Goal: Information Seeking & Learning: Learn about a topic

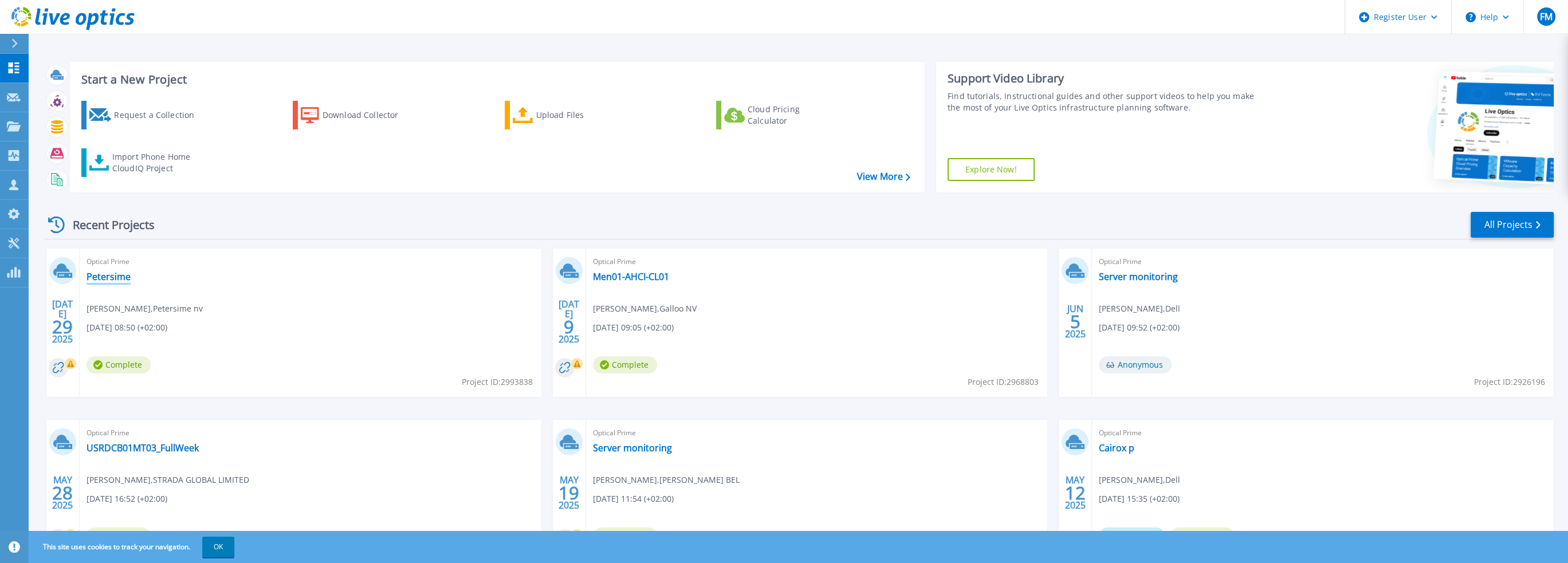
click at [109, 276] on link "Petersime" at bounding box center [108, 276] width 44 height 12
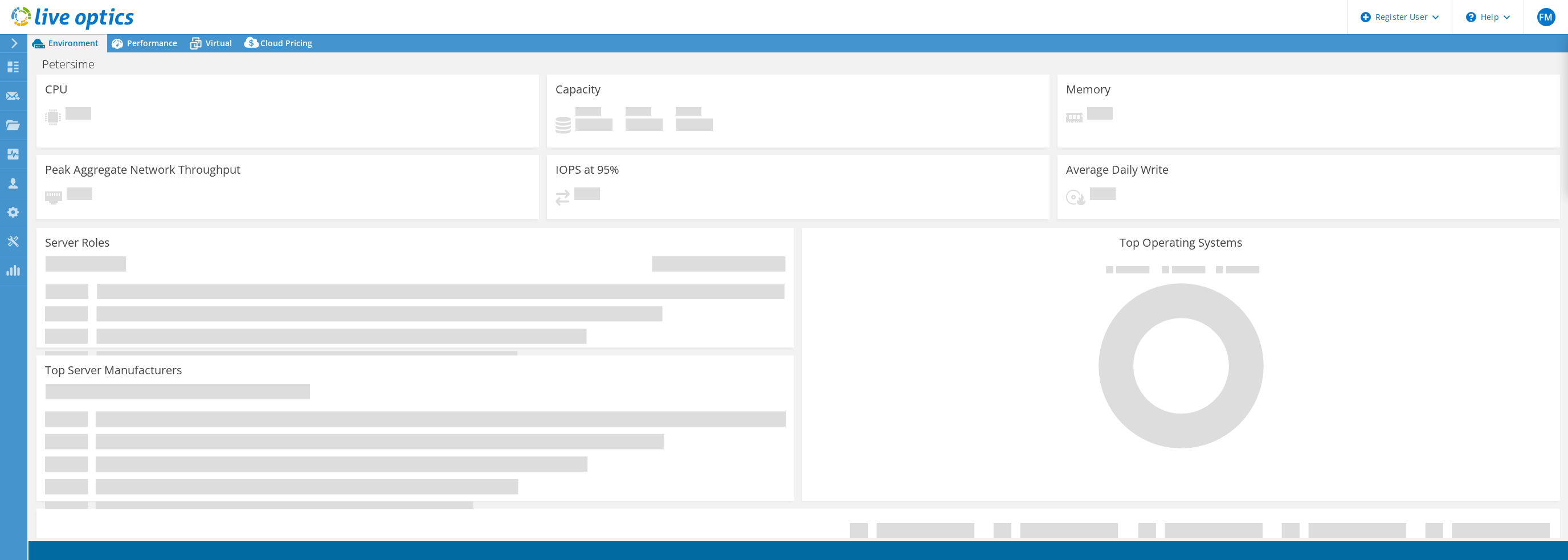
select select "EULondon"
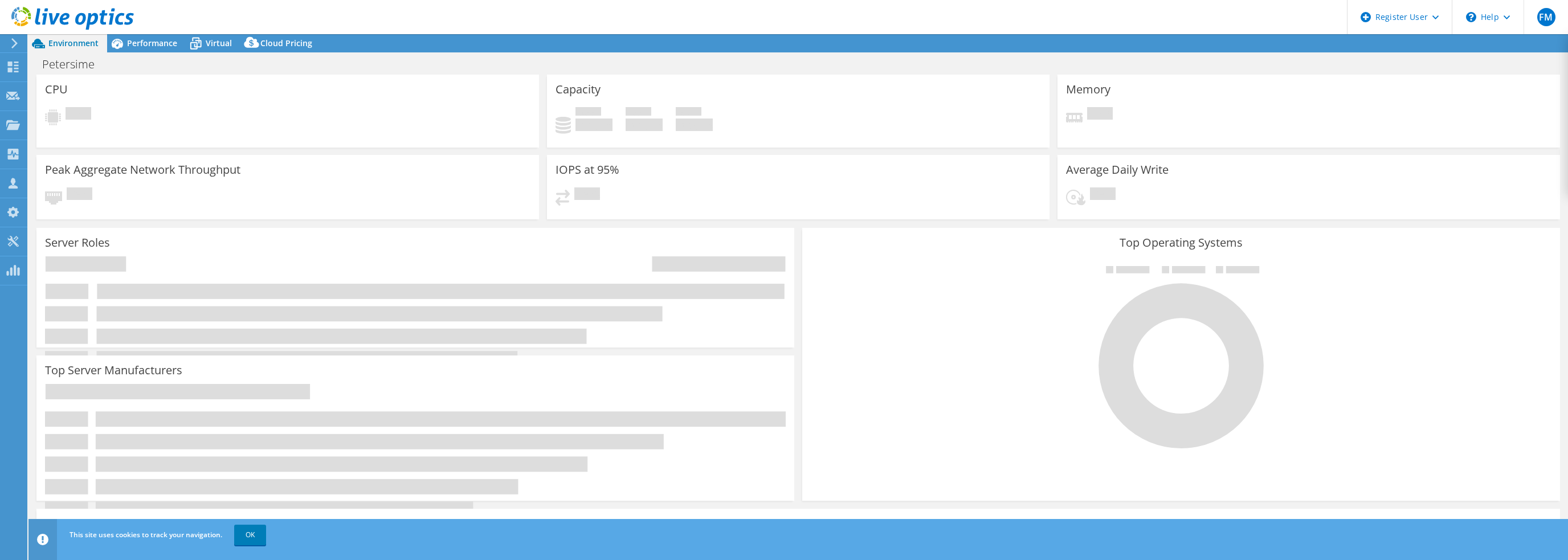
select select "EULondon"
select select "EUR"
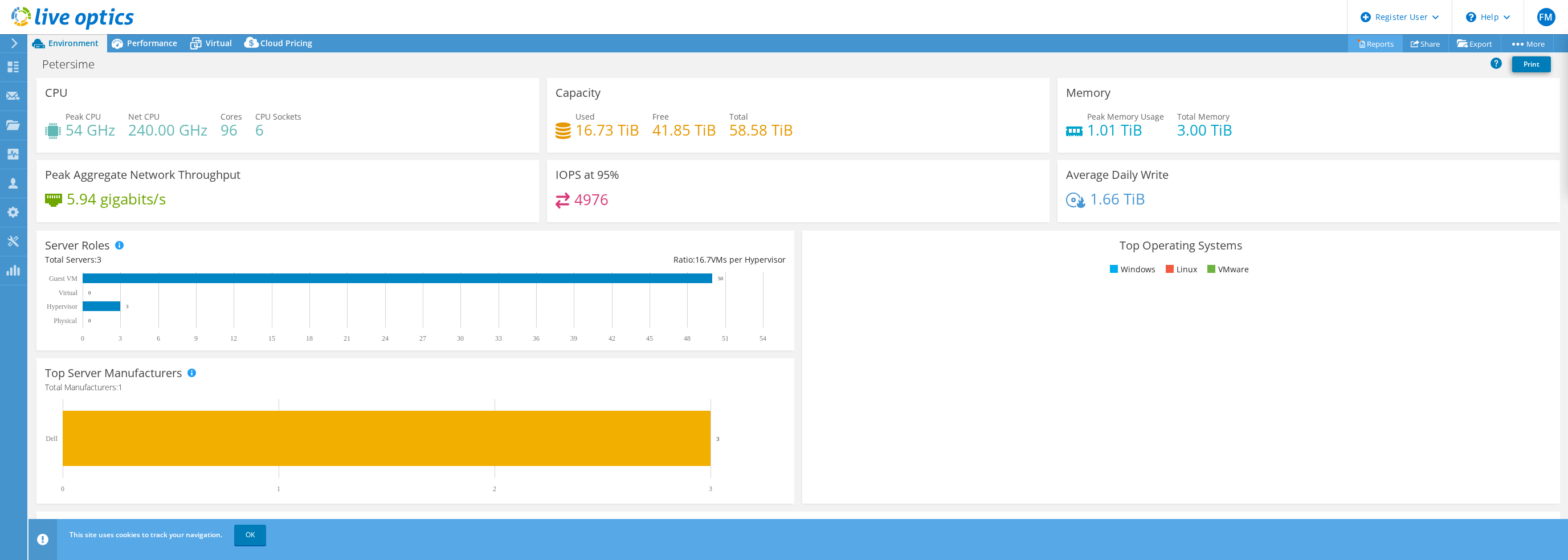
click at [1368, 41] on link "Reports" at bounding box center [1376, 43] width 55 height 18
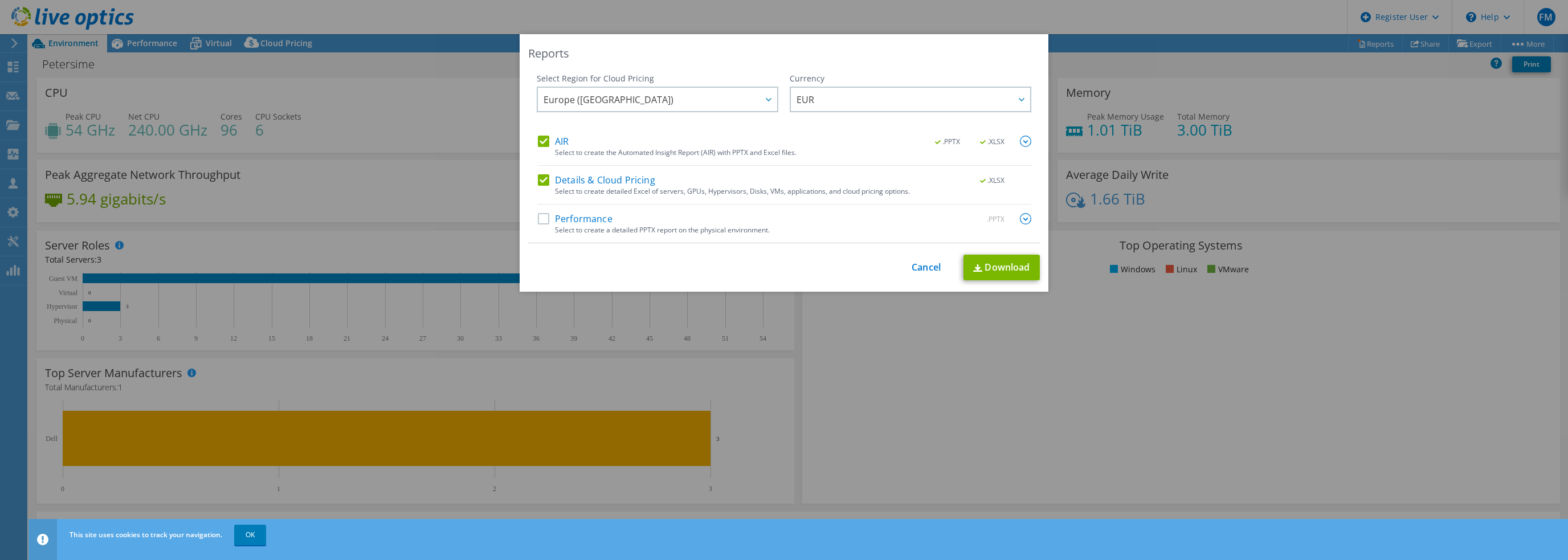
click at [561, 178] on label "Details & Cloud Pricing" at bounding box center [596, 180] width 117 height 12
click at [0, 0] on input "Details & Cloud Pricing" at bounding box center [0, 0] width 0 height 0
click at [538, 217] on label "Performance" at bounding box center [575, 218] width 74 height 12
click at [0, 0] on input "Performance" at bounding box center [0, 0] width 0 height 0
click at [1020, 218] on img at bounding box center [1025, 218] width 12 height 12
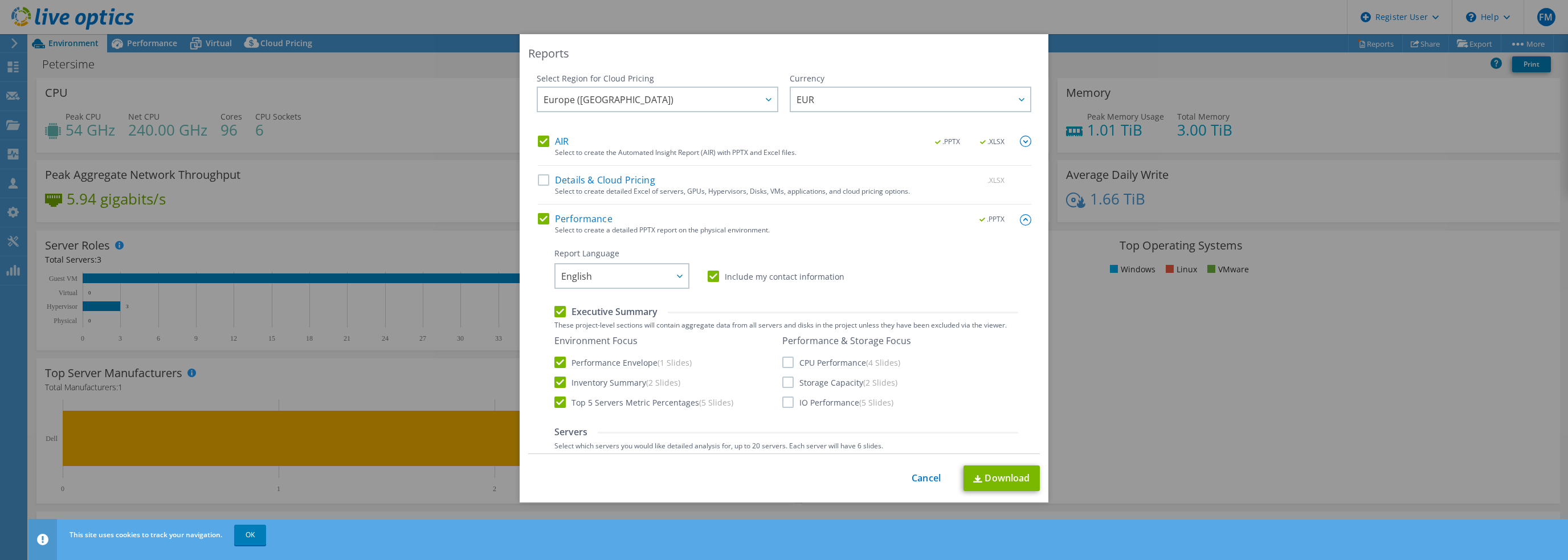
scroll to position [114, 0]
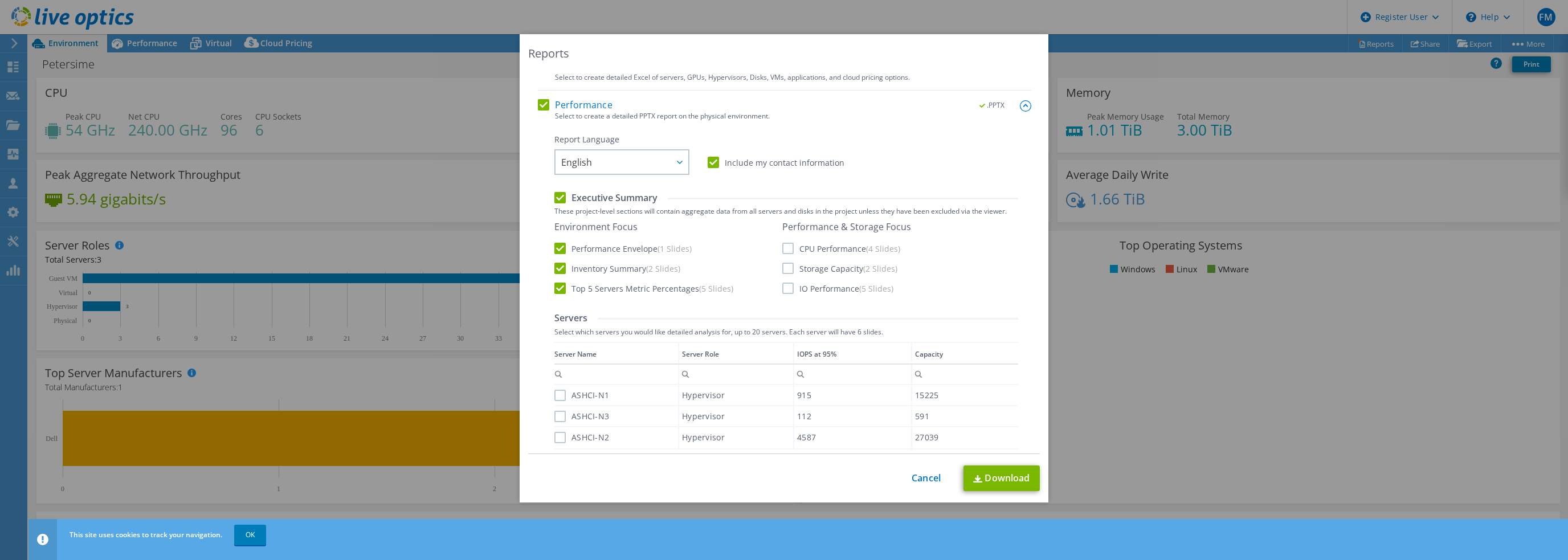
click at [789, 246] on label "CPU Performance (4 Slides)" at bounding box center [841, 248] width 118 height 12
click at [0, 0] on input "CPU Performance (4 Slides)" at bounding box center [0, 0] width 0 height 0
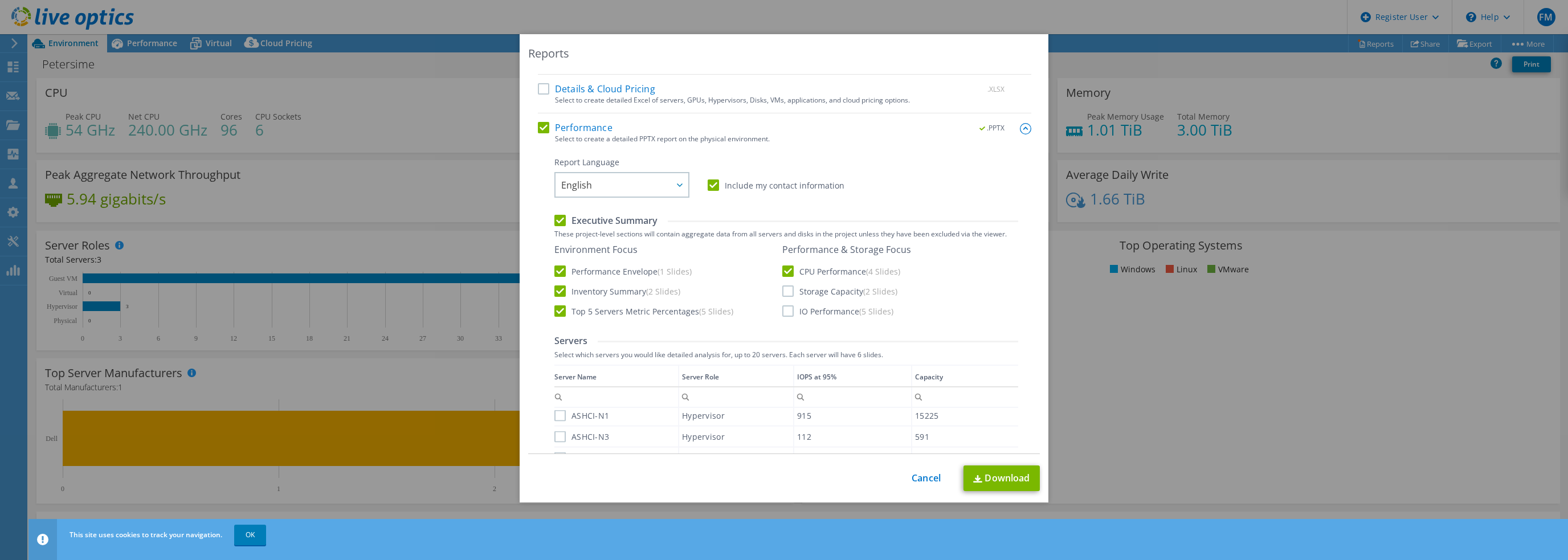
click at [782, 305] on label "IO Performance (5 Slides)" at bounding box center [837, 311] width 111 height 12
click at [0, 0] on input "IO Performance (5 Slides)" at bounding box center [0, 0] width 0 height 0
click at [765, 184] on label "Include my contact information" at bounding box center [776, 185] width 136 height 12
click at [0, 0] on input "Include my contact information" at bounding box center [0, 0] width 0 height 0
click at [977, 479] on img at bounding box center [978, 479] width 9 height 8
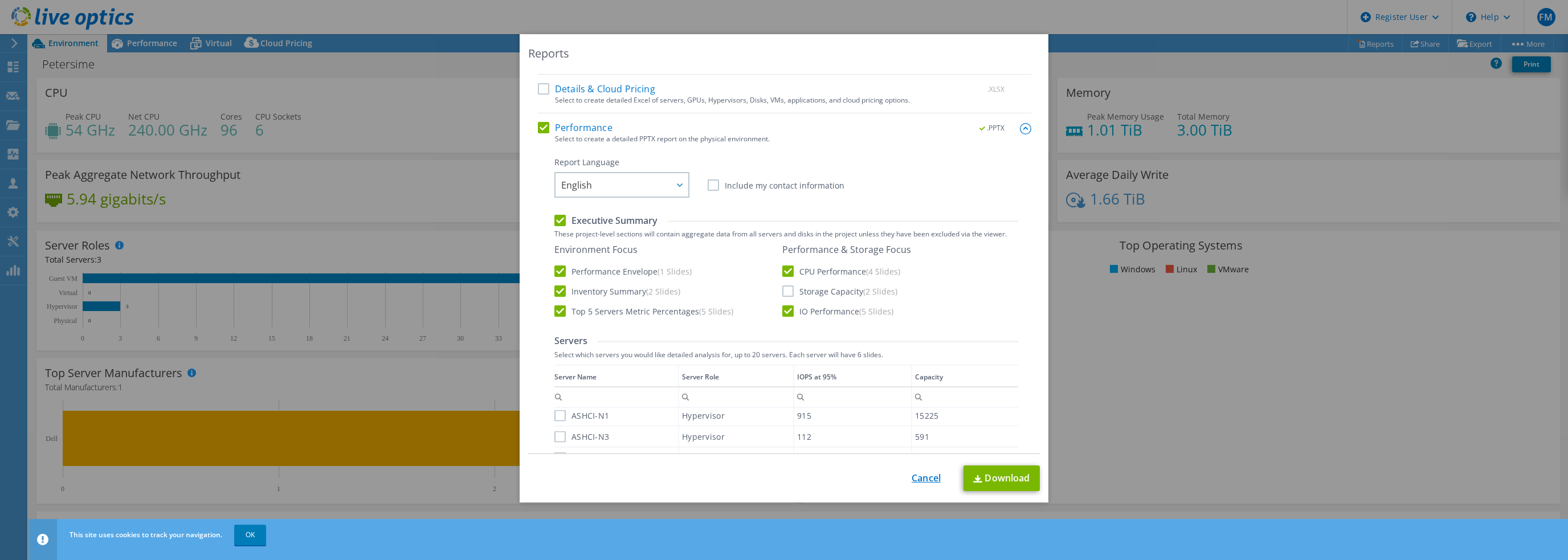
click at [920, 472] on link "Cancel" at bounding box center [925, 478] width 29 height 11
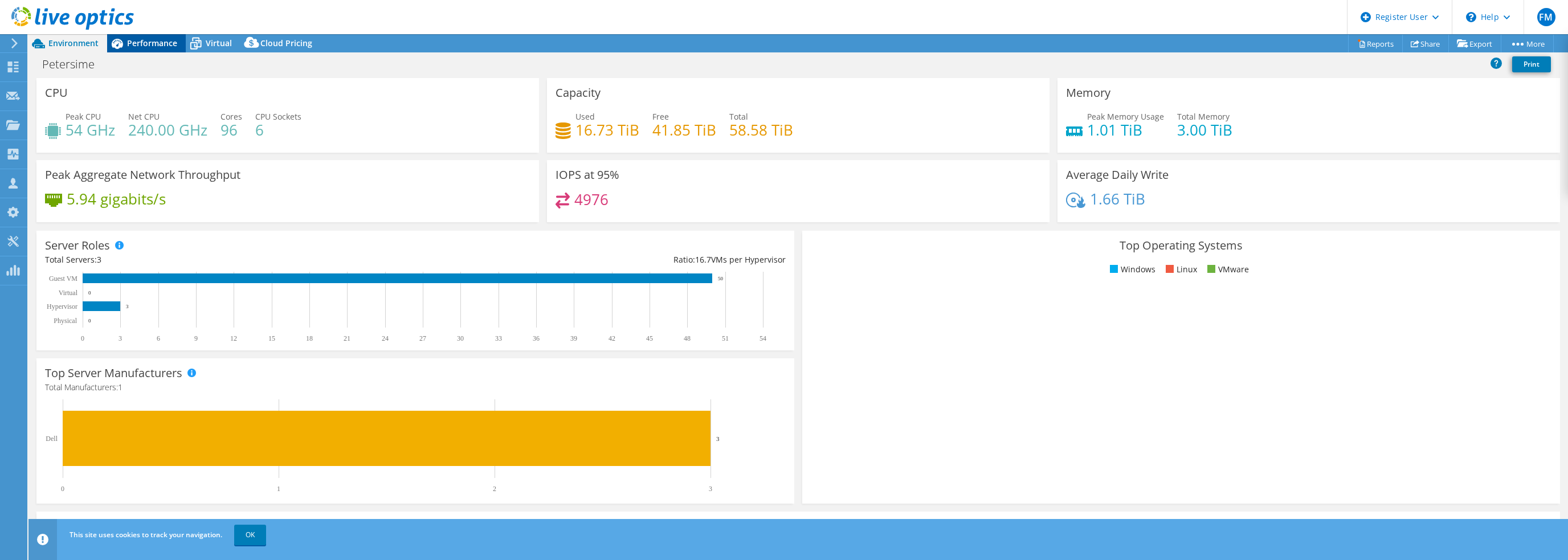
click at [167, 46] on span "Performance" at bounding box center [152, 43] width 50 height 11
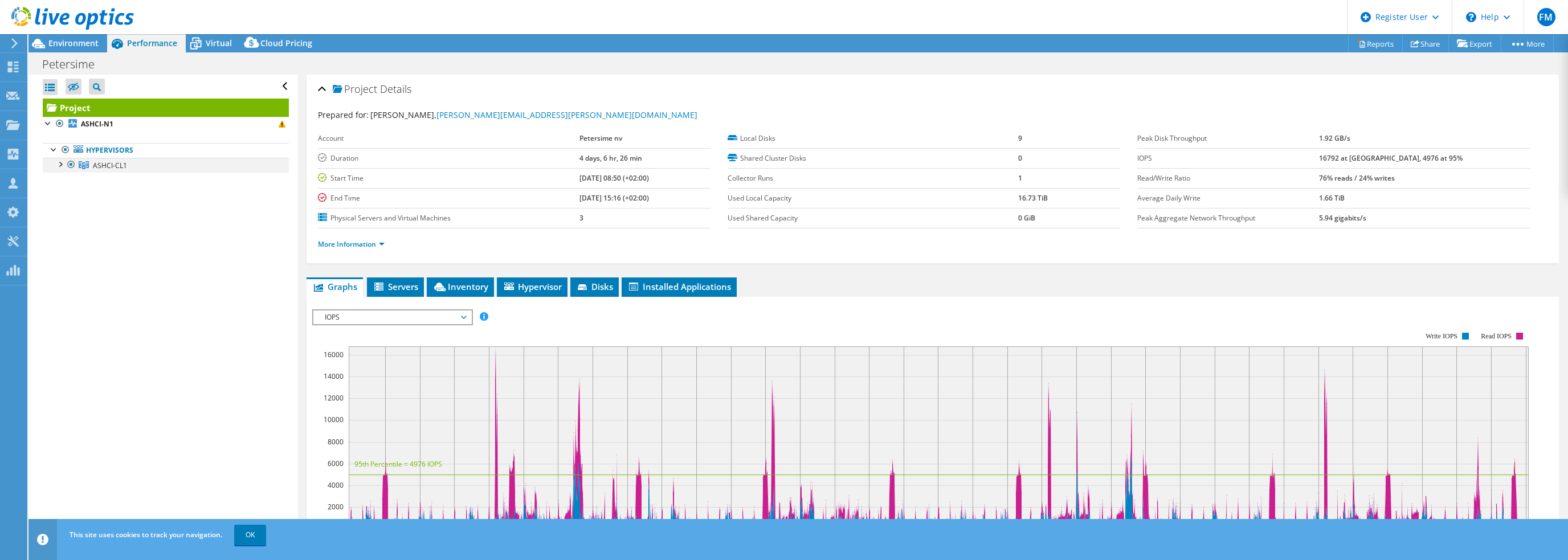
click at [64, 167] on div at bounding box center [60, 163] width 12 height 12
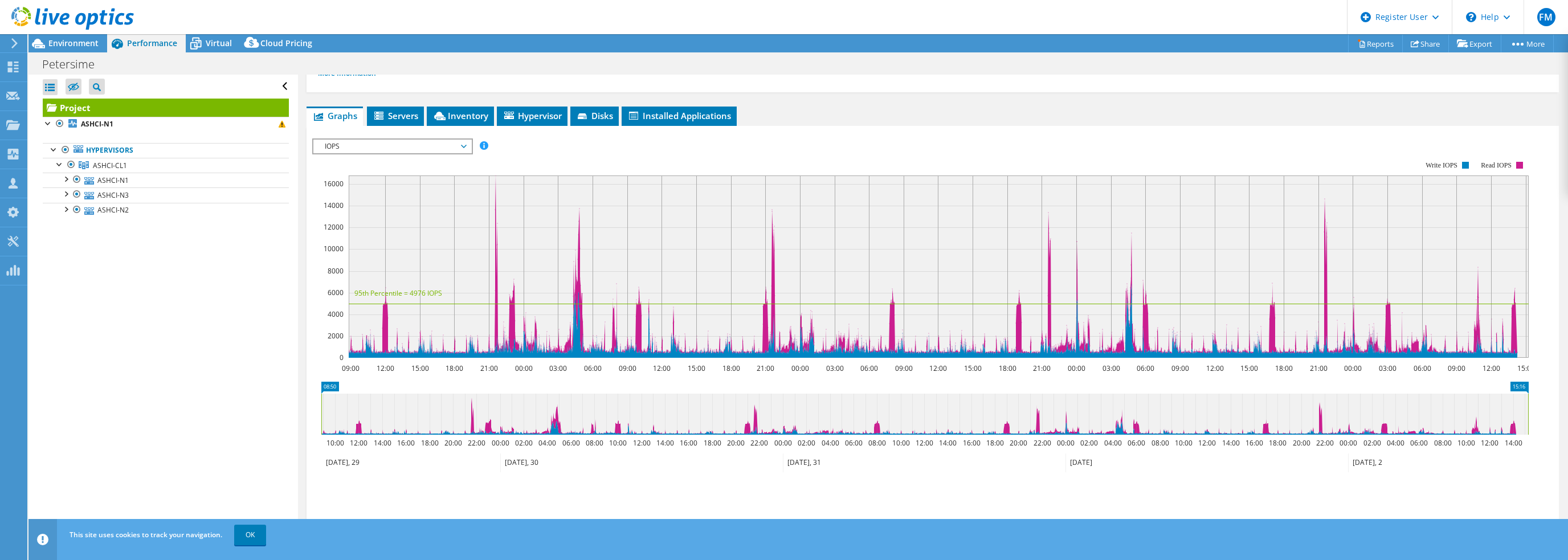
scroll to position [114, 0]
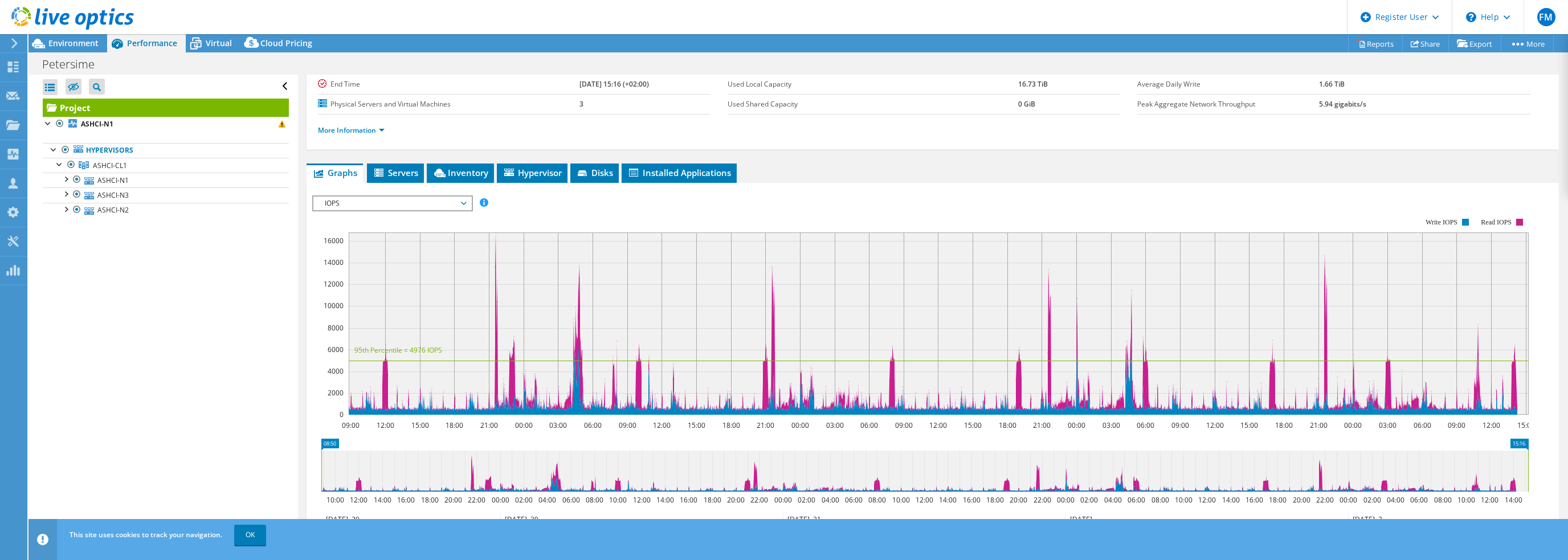
click at [460, 203] on span "IOPS" at bounding box center [392, 204] width 146 height 14
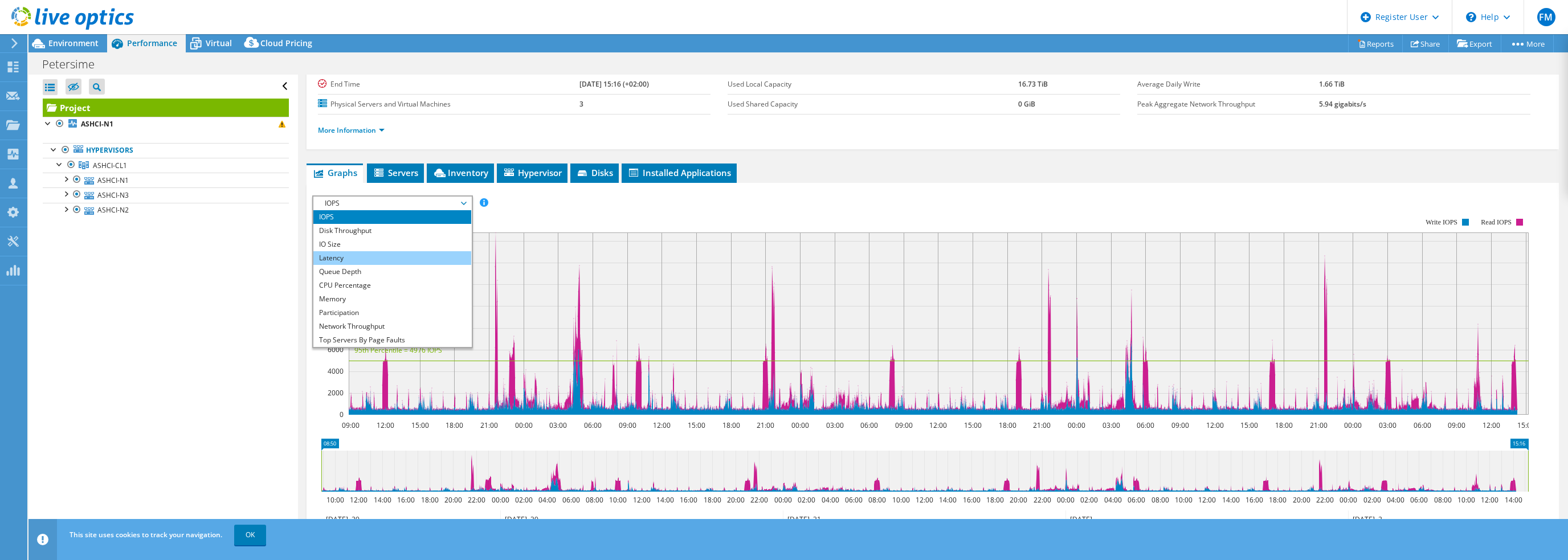
click at [379, 261] on li "Latency" at bounding box center [392, 258] width 158 height 14
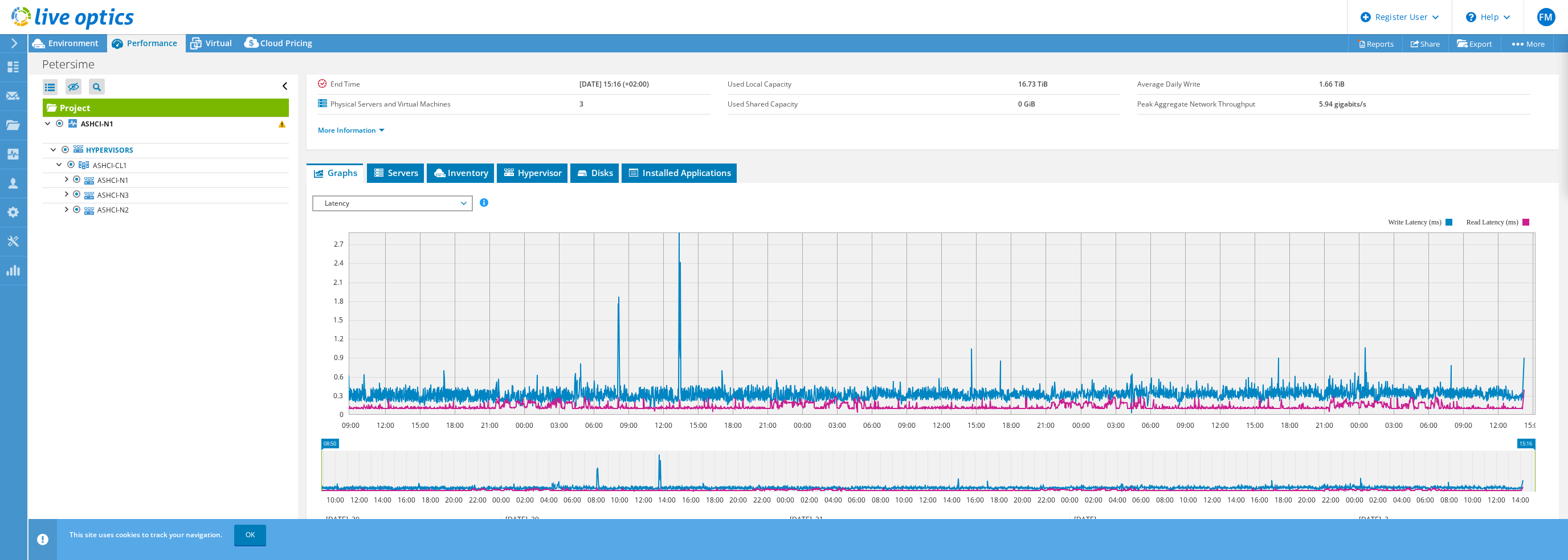
click at [374, 201] on span "Latency" at bounding box center [392, 204] width 146 height 14
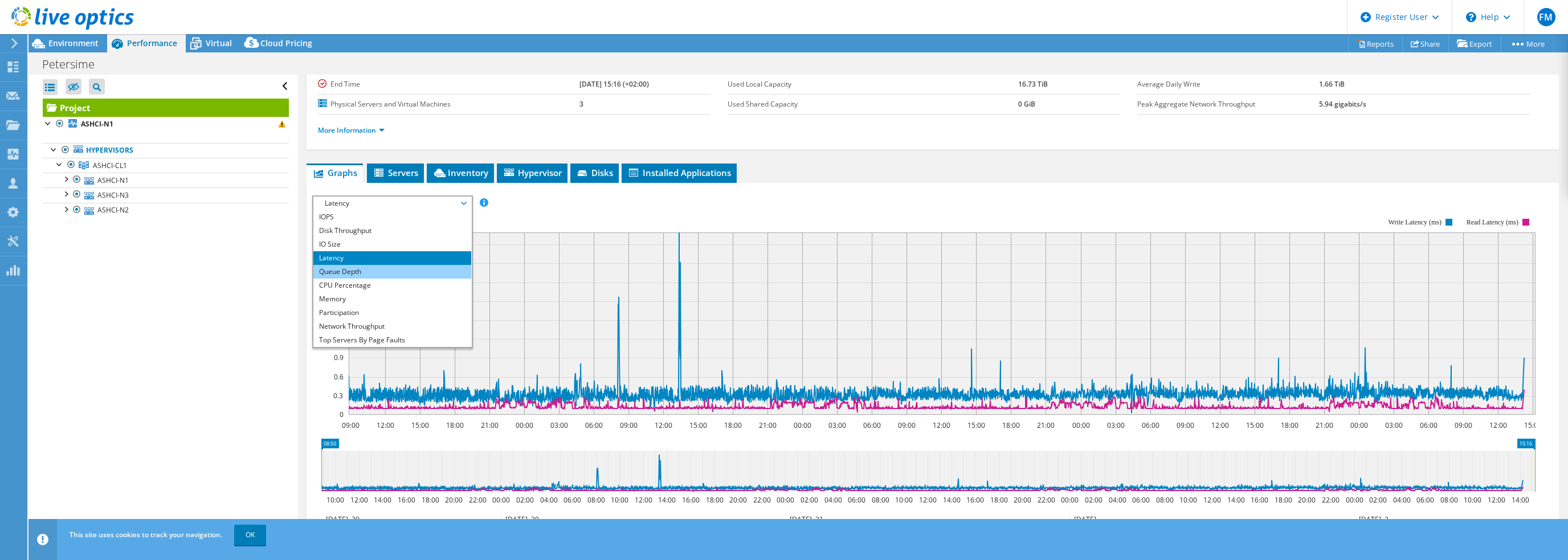
scroll to position [41, 0]
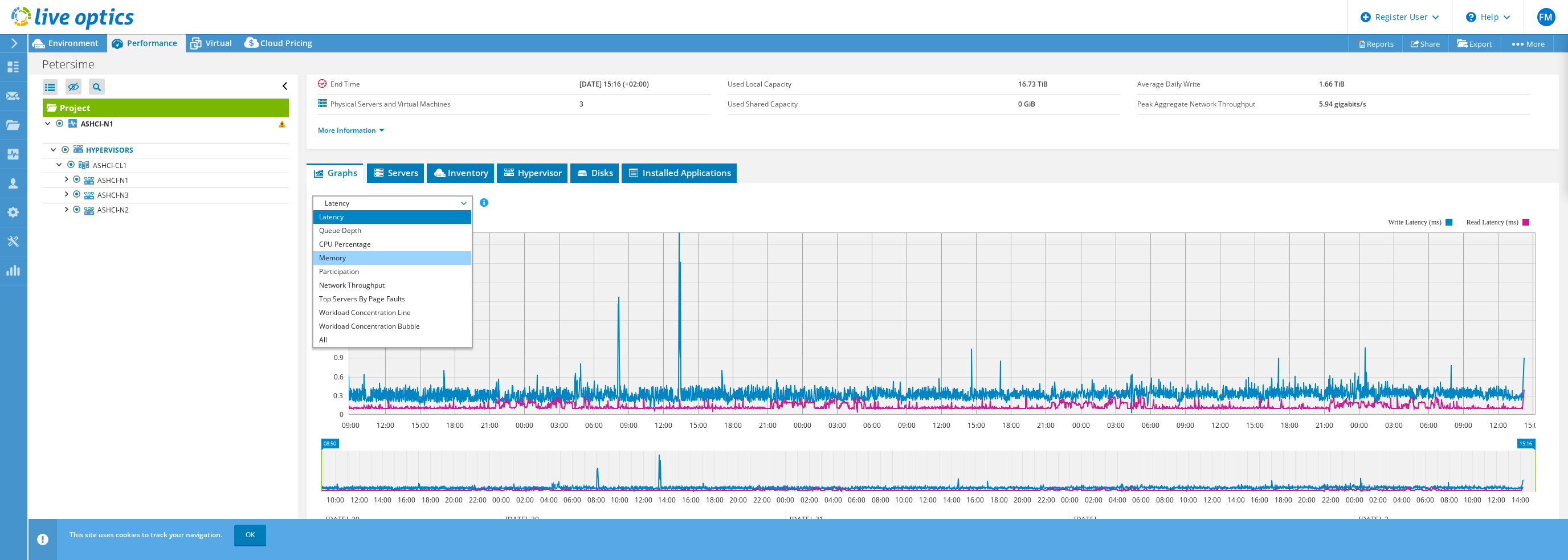
click at [384, 257] on li "Memory" at bounding box center [392, 258] width 158 height 14
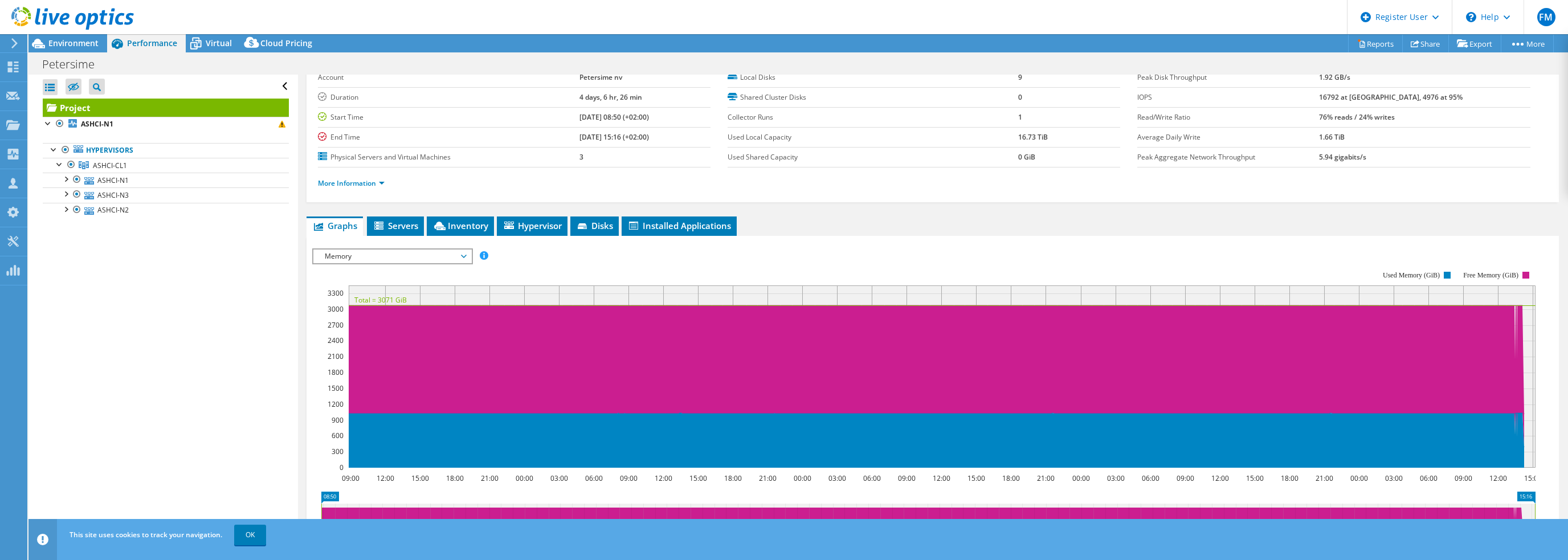
scroll to position [57, 0]
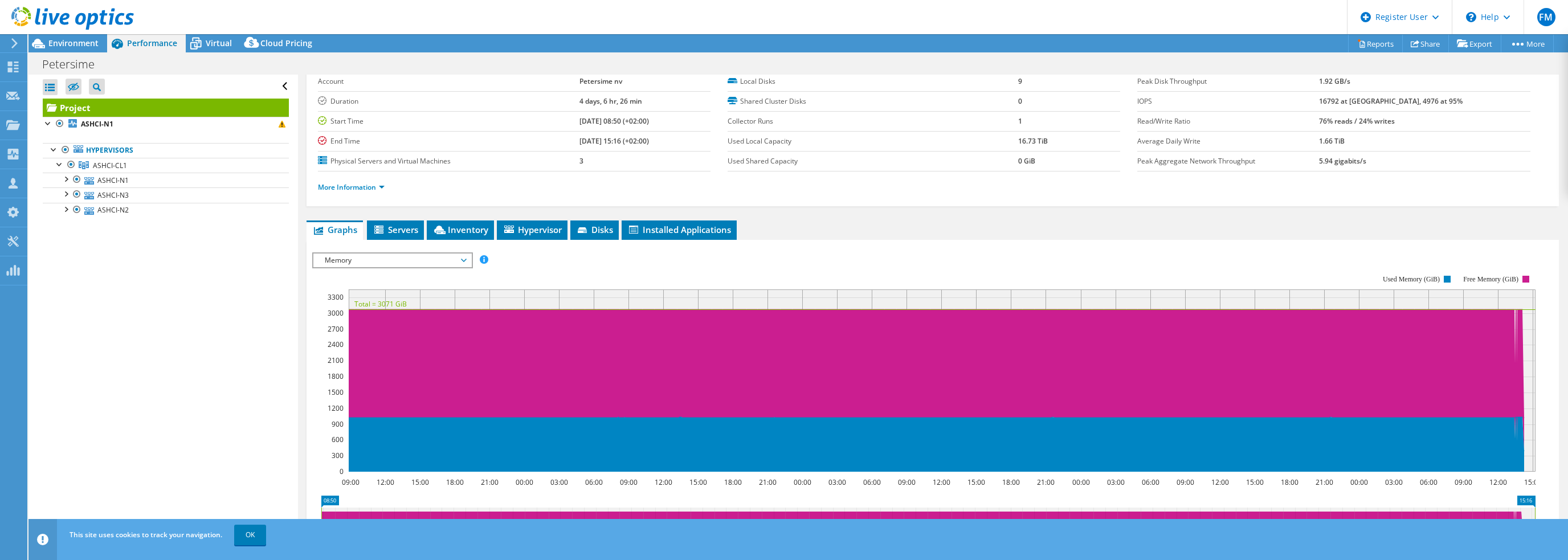
click at [424, 258] on span "Memory" at bounding box center [392, 260] width 146 height 14
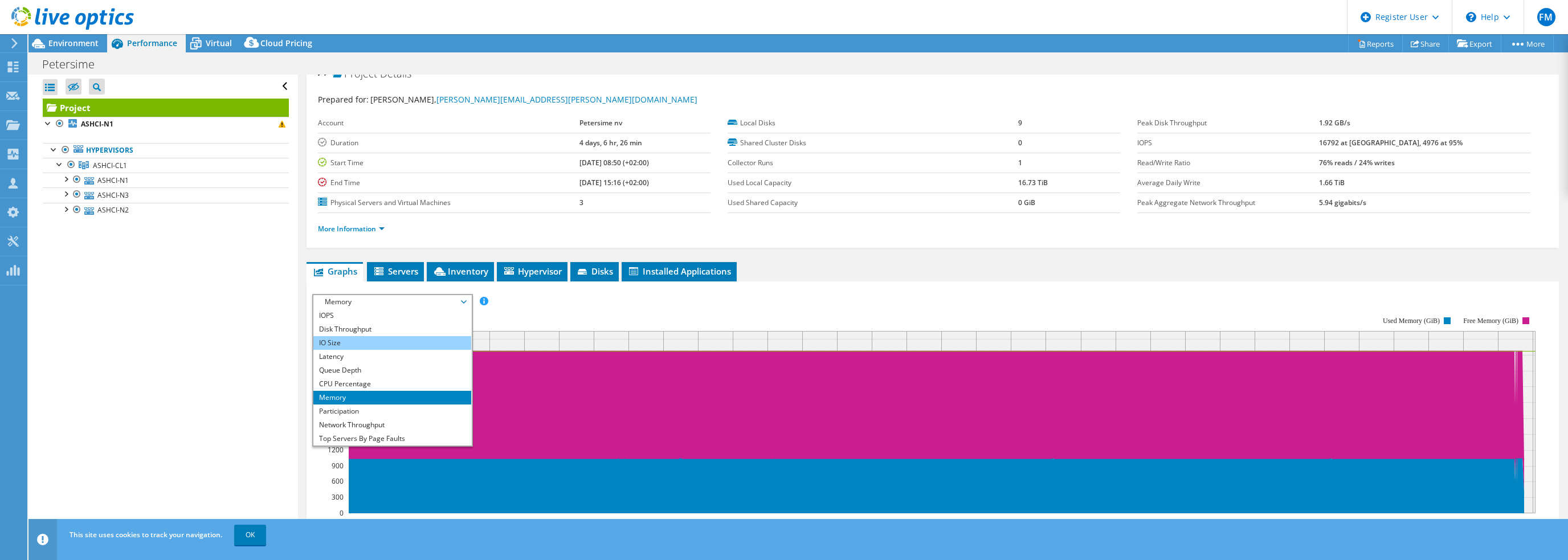
scroll to position [0, 0]
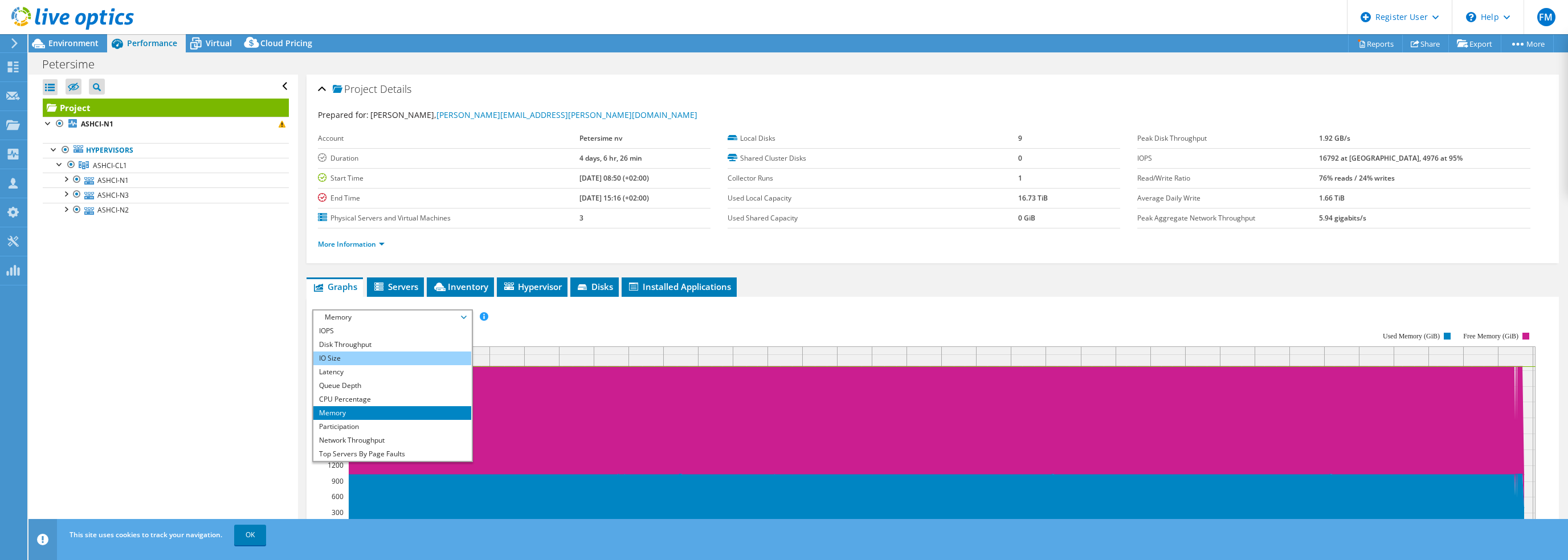
click at [401, 358] on li "IO Size" at bounding box center [392, 359] width 158 height 14
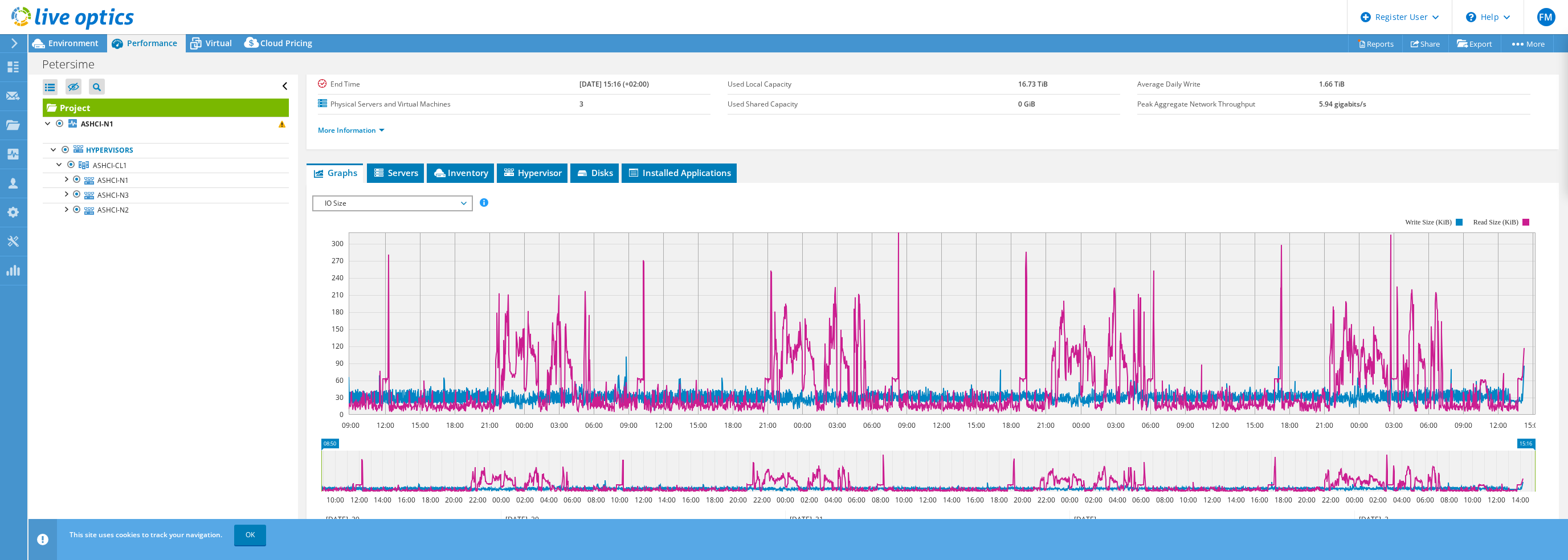
scroll to position [171, 0]
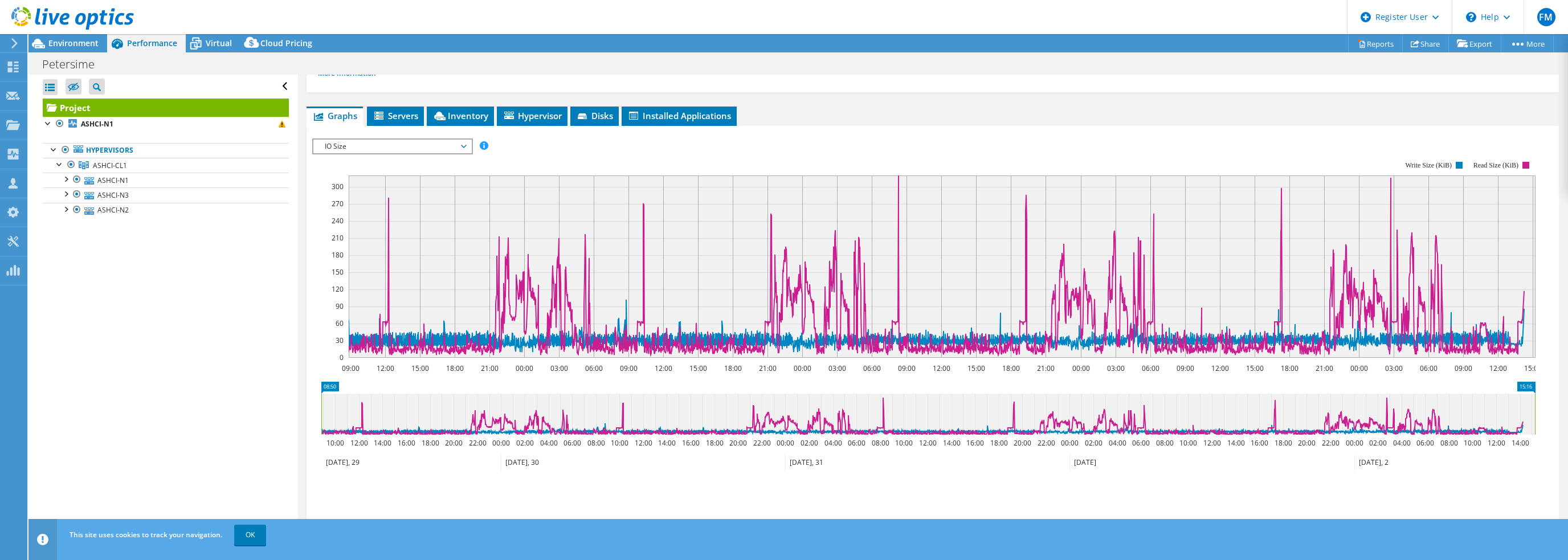
click at [439, 141] on span "IO Size" at bounding box center [392, 146] width 146 height 14
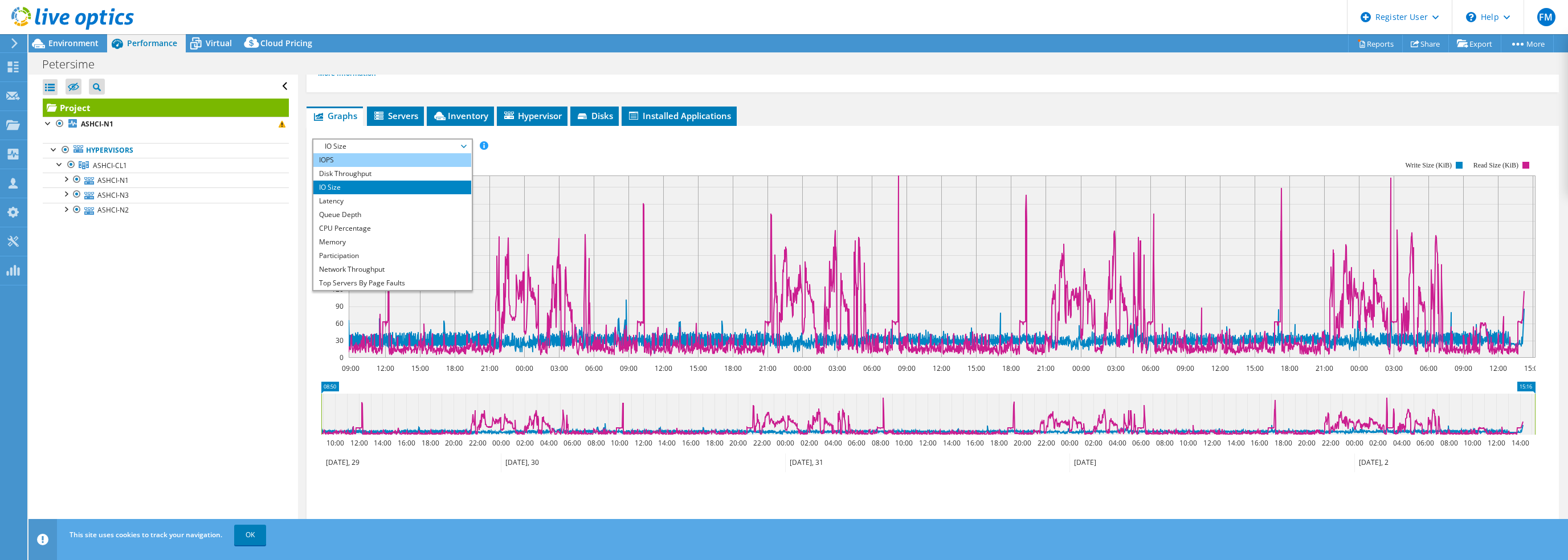
click at [415, 160] on li "IOPS" at bounding box center [392, 160] width 158 height 14
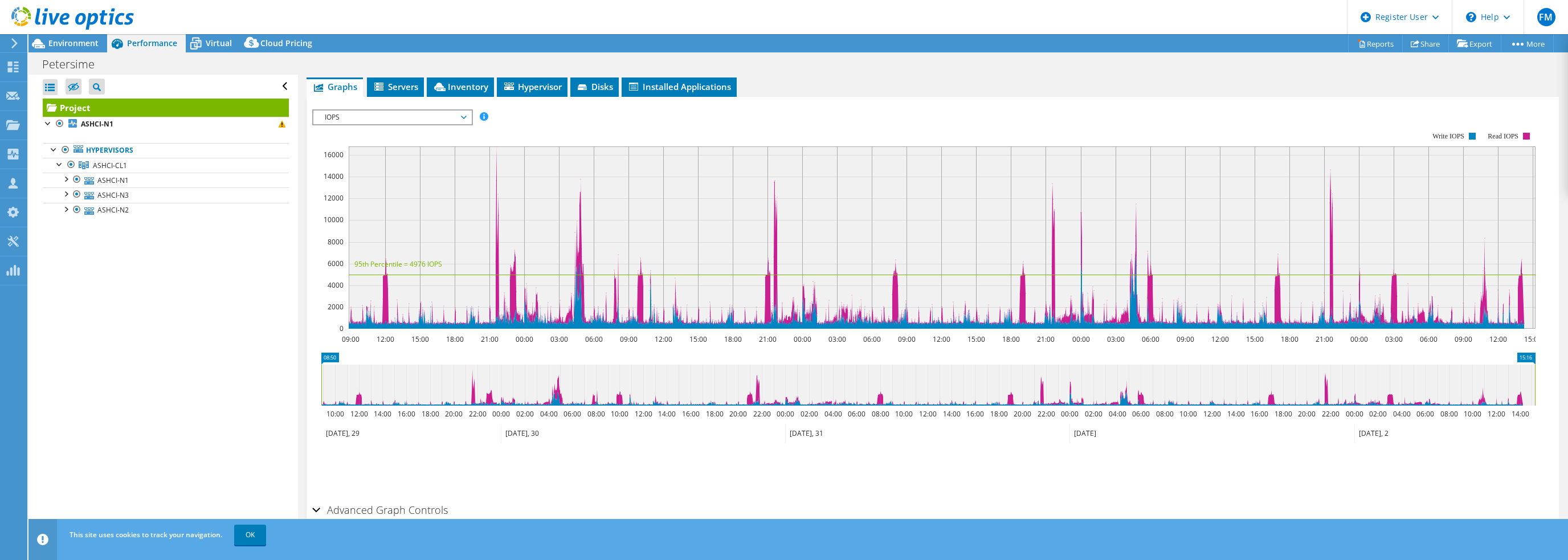
scroll to position [236, 0]
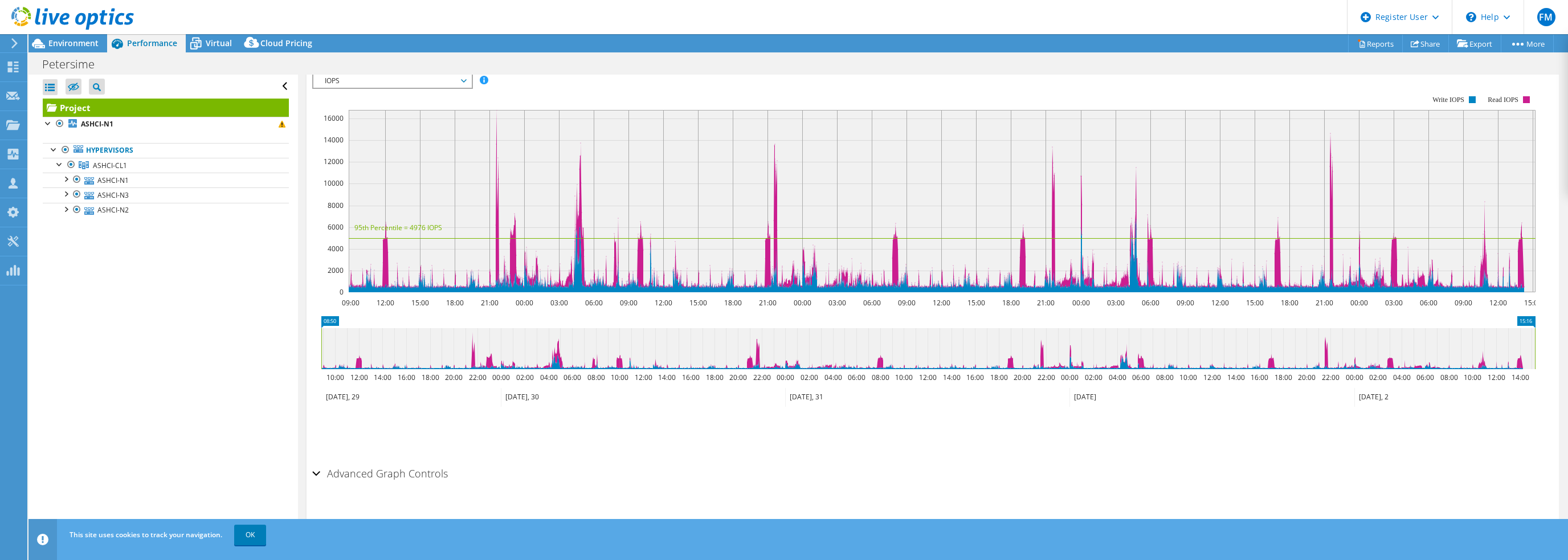
click at [395, 466] on h2 "Advanced Graph Controls" at bounding box center [380, 472] width 136 height 22
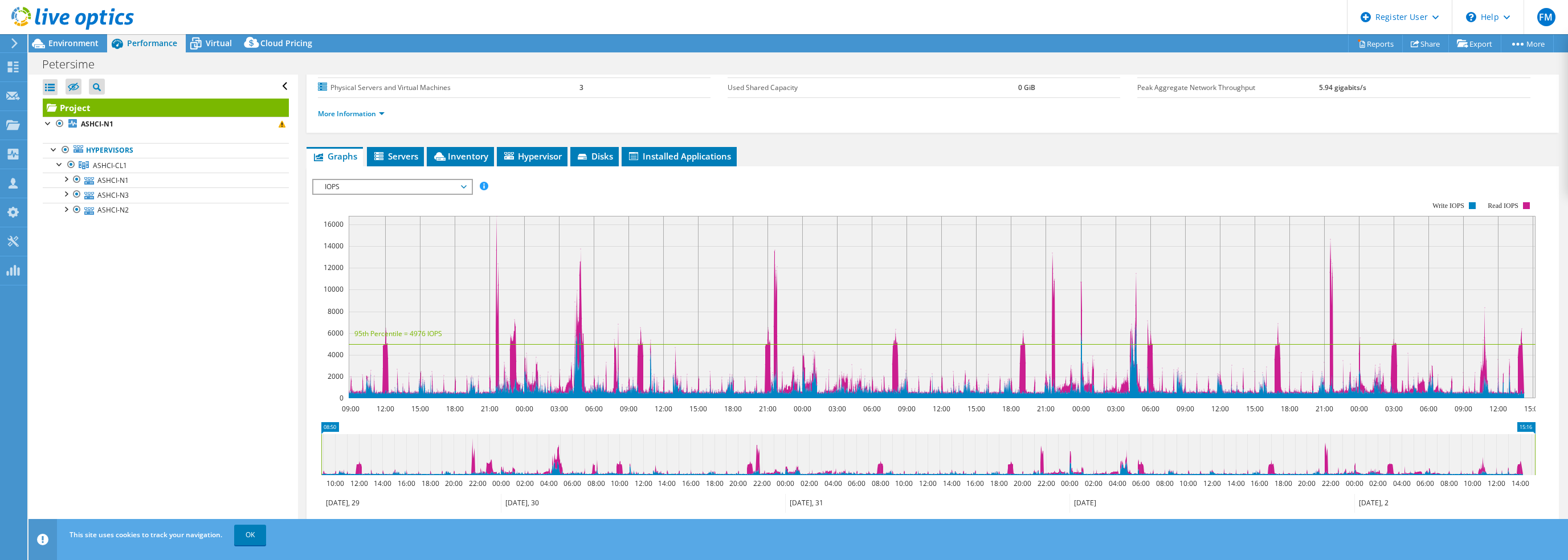
scroll to position [0, 0]
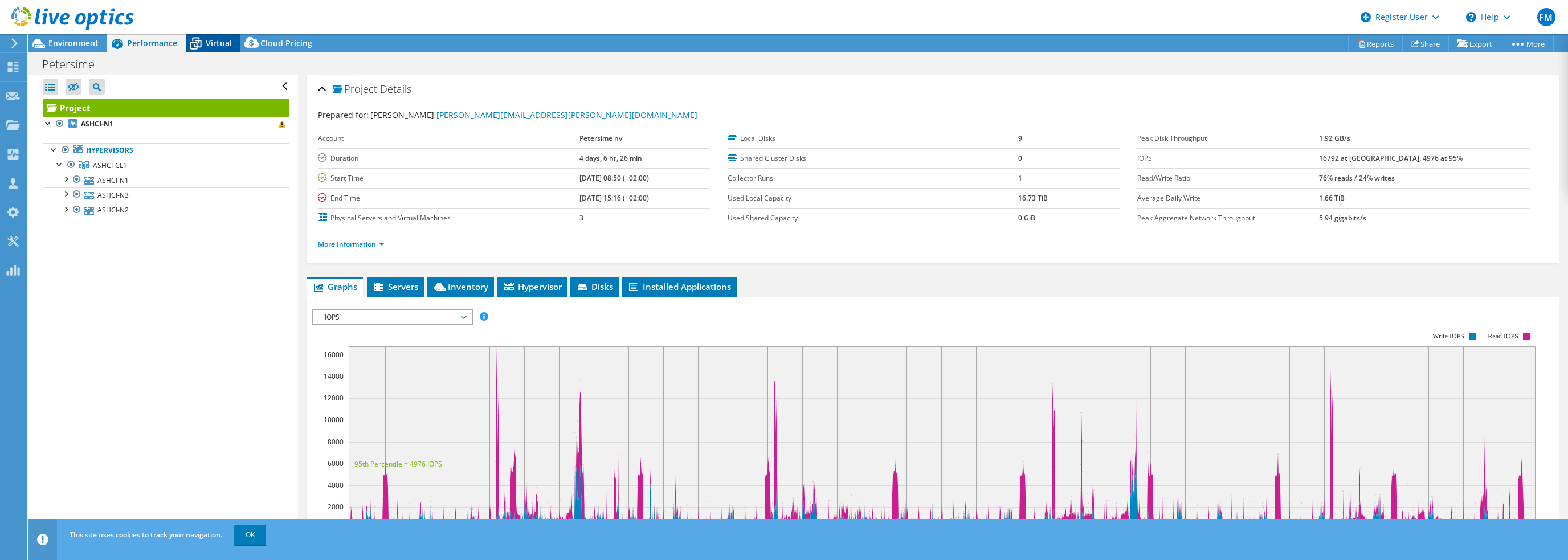
click at [212, 38] on span "Virtual" at bounding box center [219, 43] width 26 height 11
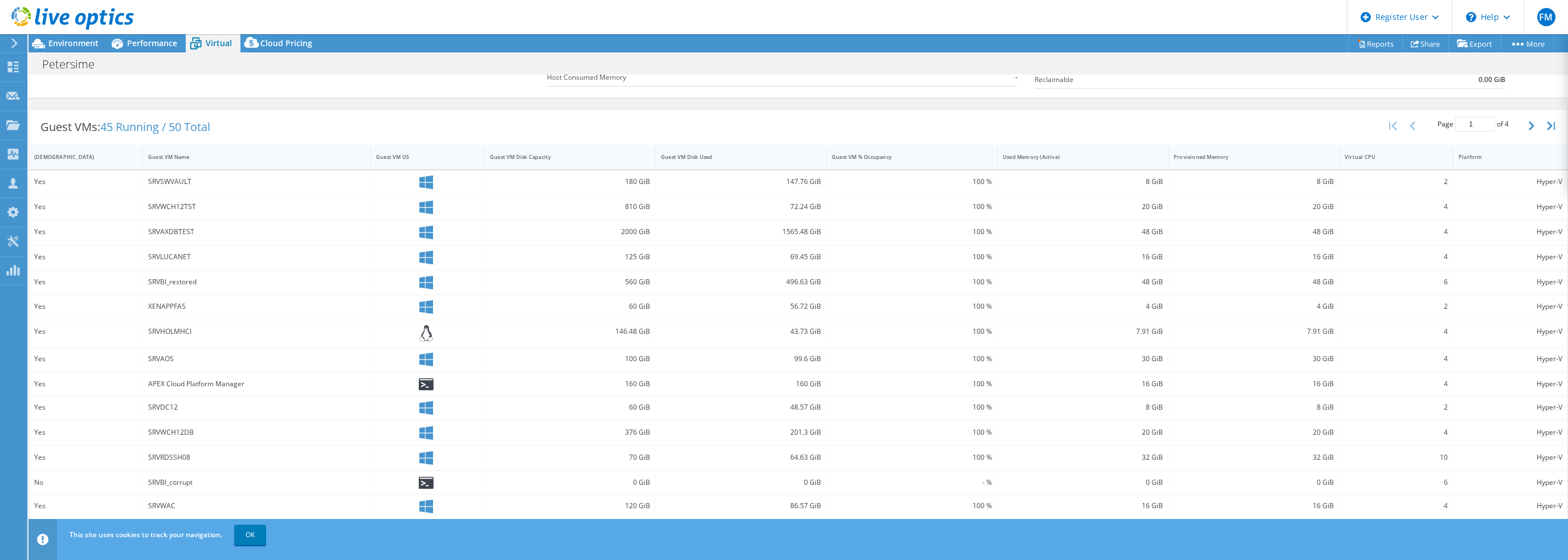
scroll to position [198, 0]
click at [244, 541] on link "OK" at bounding box center [250, 534] width 32 height 20
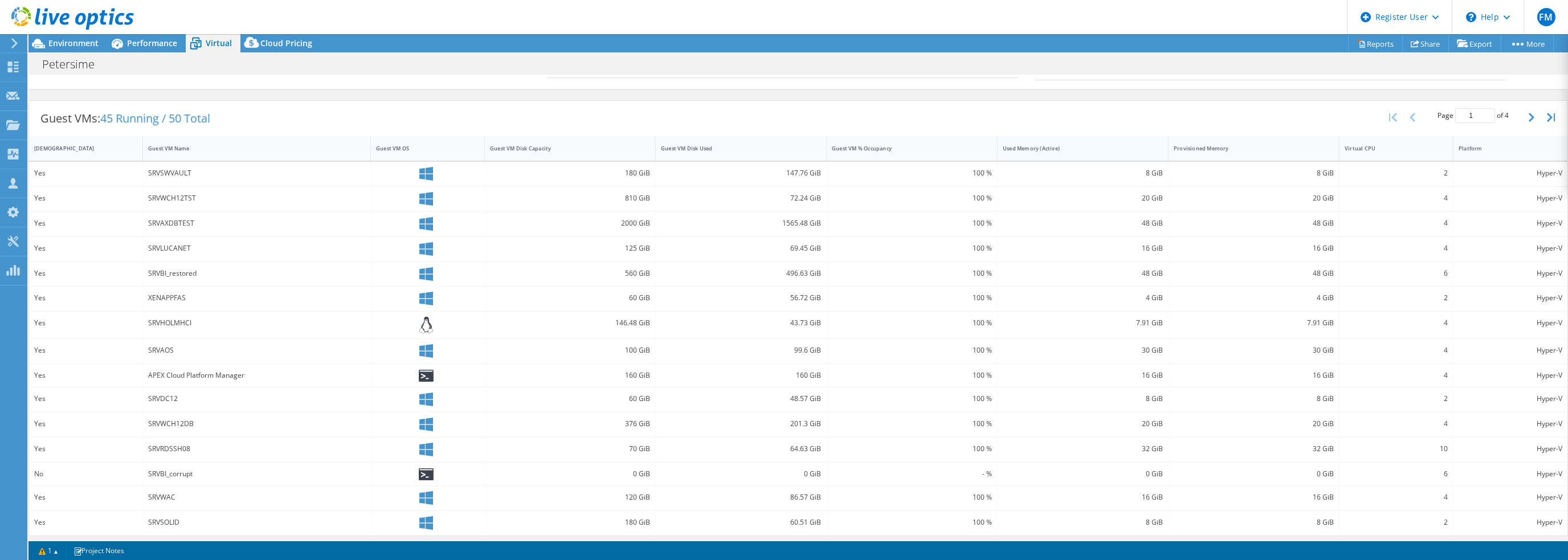
click at [1077, 151] on div "Used Memory (Active)" at bounding box center [1076, 148] width 157 height 18
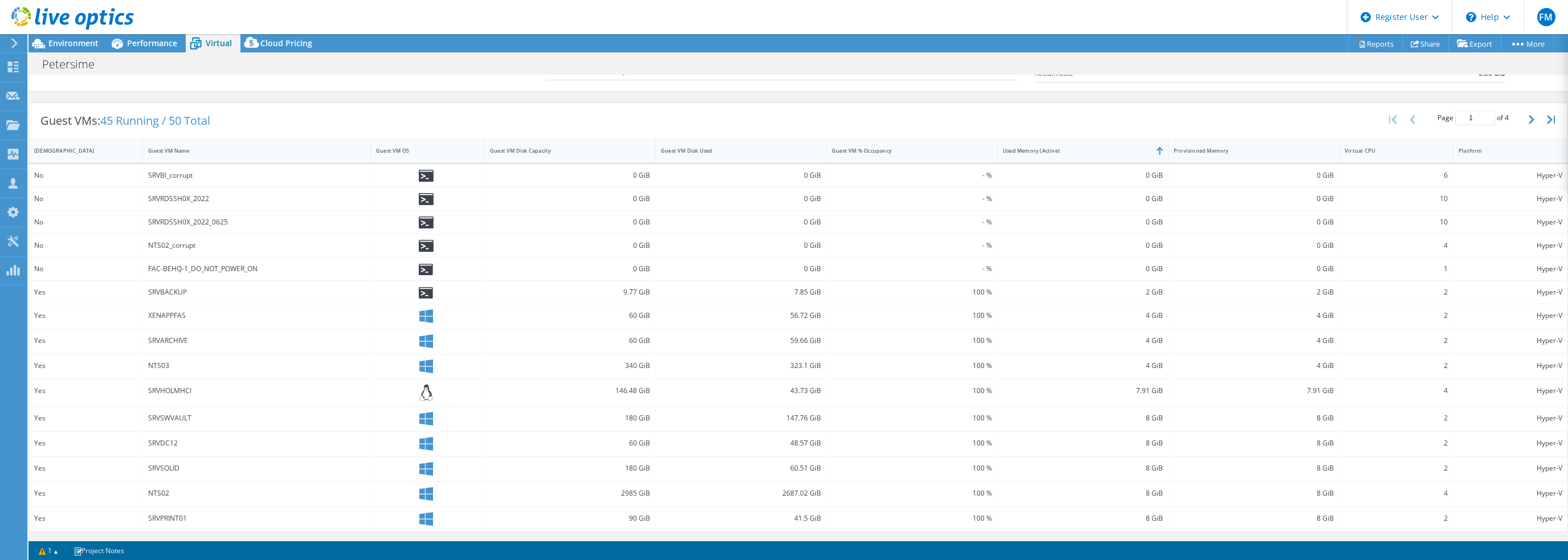
scroll to position [193, 0]
click at [1077, 151] on div "Used Memory (Active)" at bounding box center [1076, 154] width 146 height 8
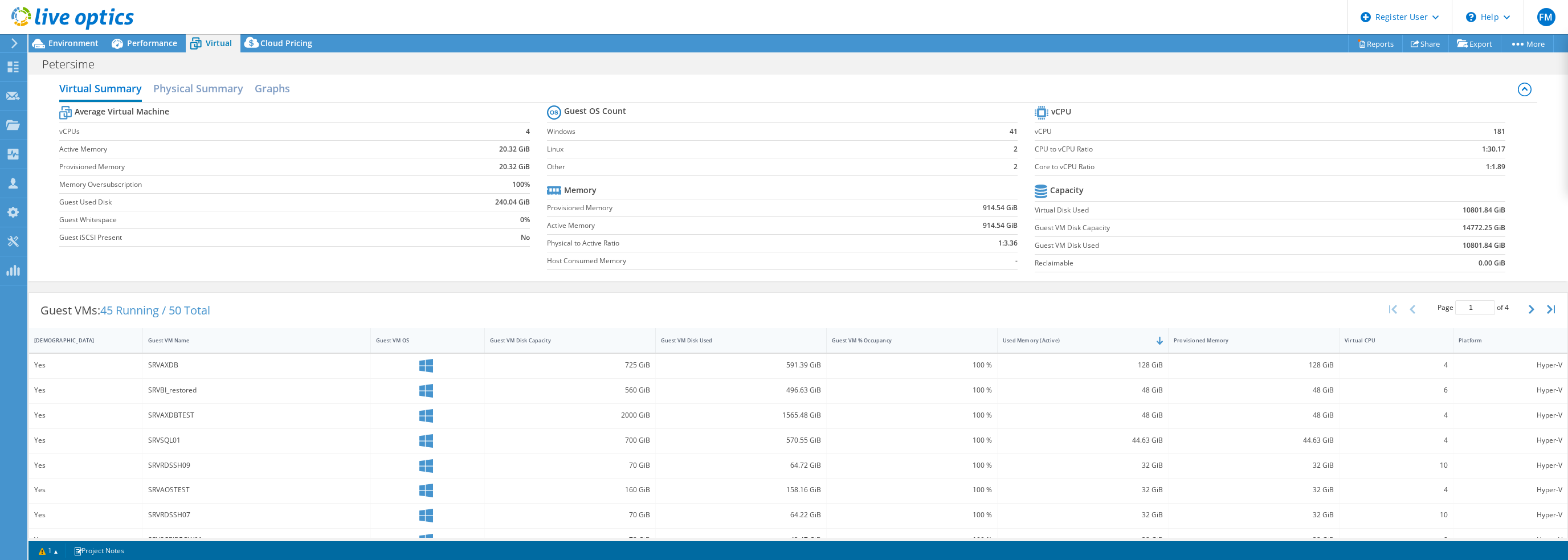
scroll to position [0, 0]
drag, startPoint x: 145, startPoint y: 366, endPoint x: 192, endPoint y: 367, distance: 47.0
click at [192, 367] on div "SRVAXDB" at bounding box center [257, 373] width 228 height 25
click at [224, 89] on h2 "Physical Summary" at bounding box center [198, 95] width 90 height 25
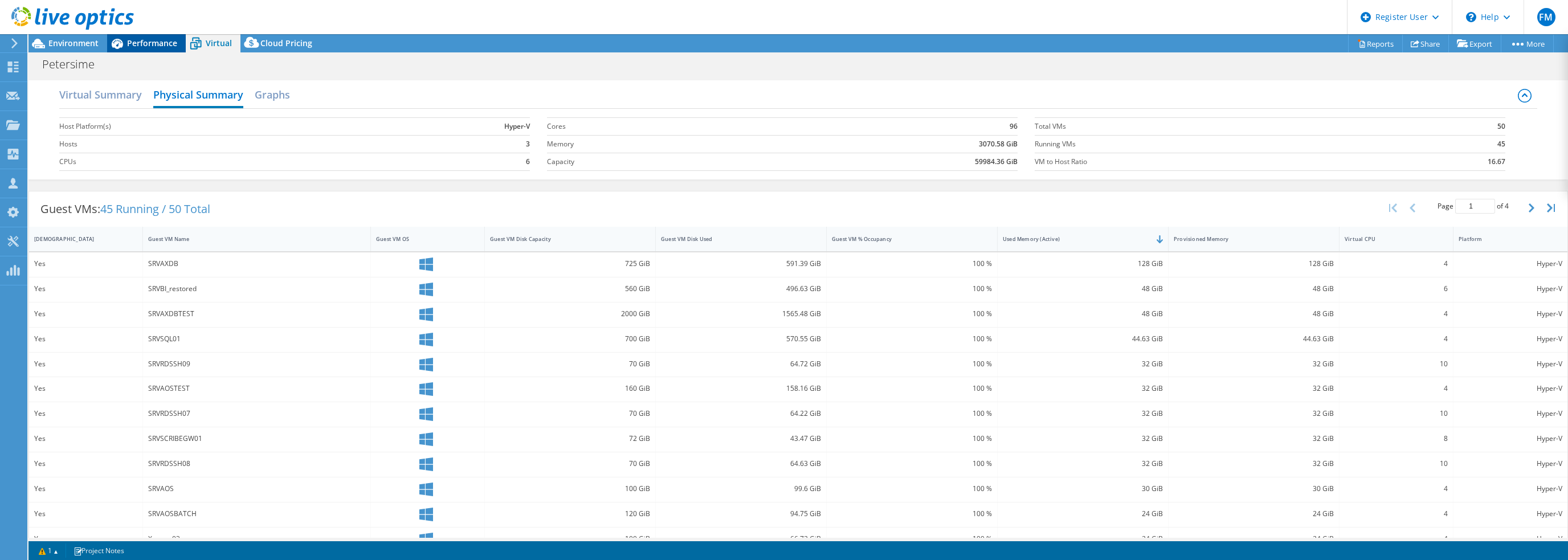
click at [147, 43] on span "Performance" at bounding box center [152, 43] width 50 height 11
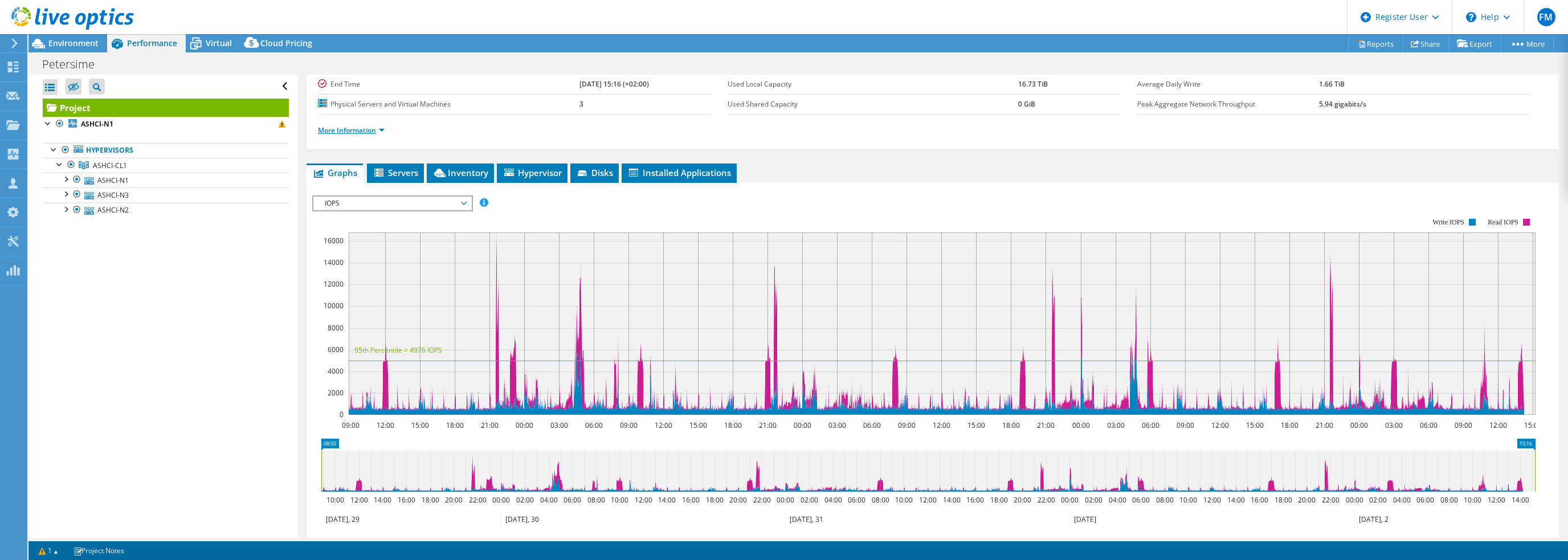
click at [357, 132] on link "More Information" at bounding box center [351, 130] width 67 height 9
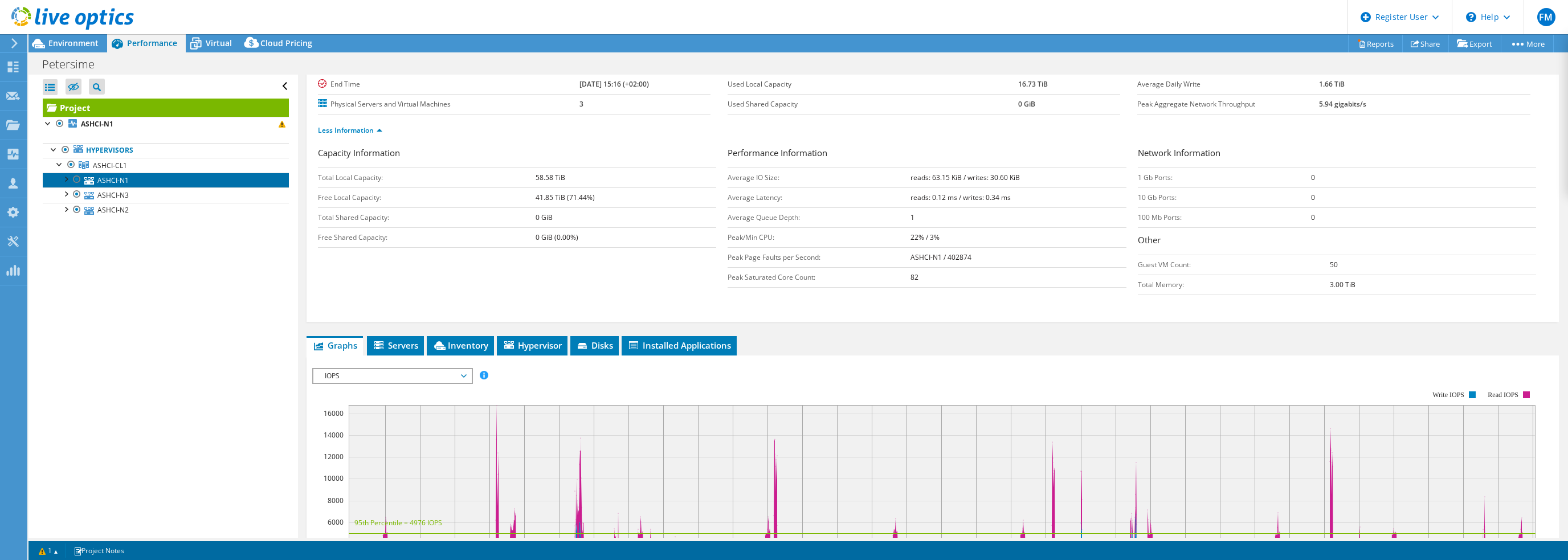
click at [130, 173] on link "ASHCI-N1" at bounding box center [166, 180] width 246 height 15
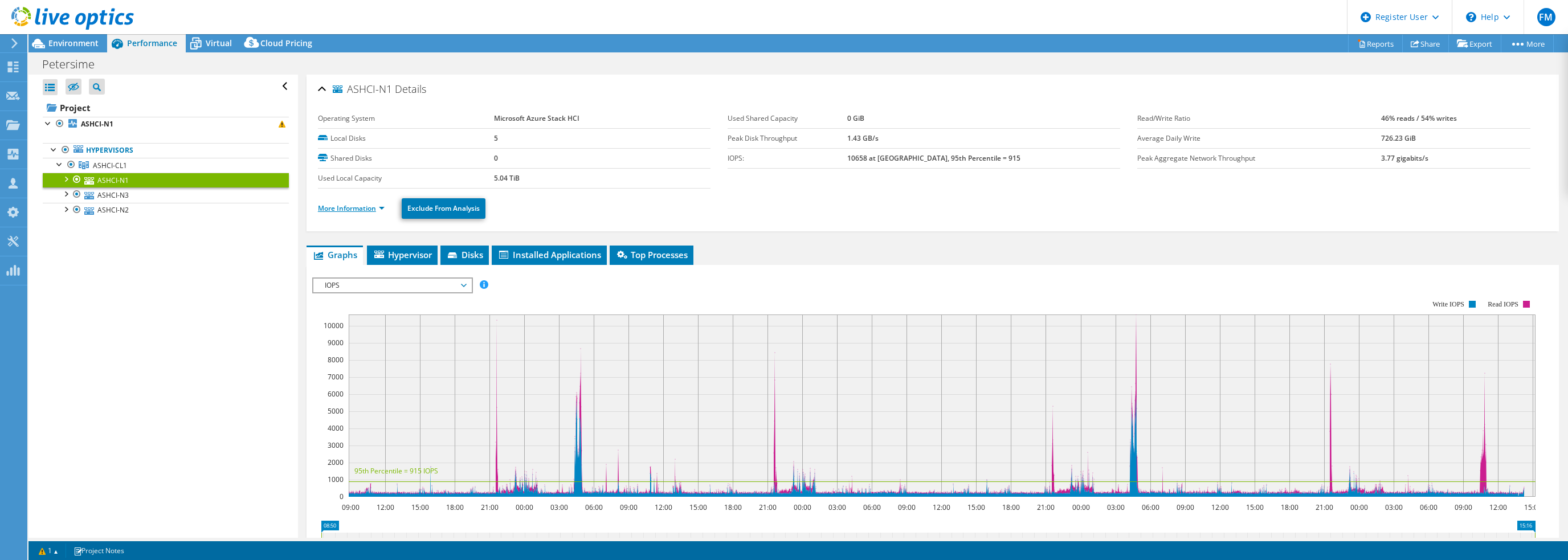
click at [361, 203] on link "More Information" at bounding box center [351, 208] width 67 height 9
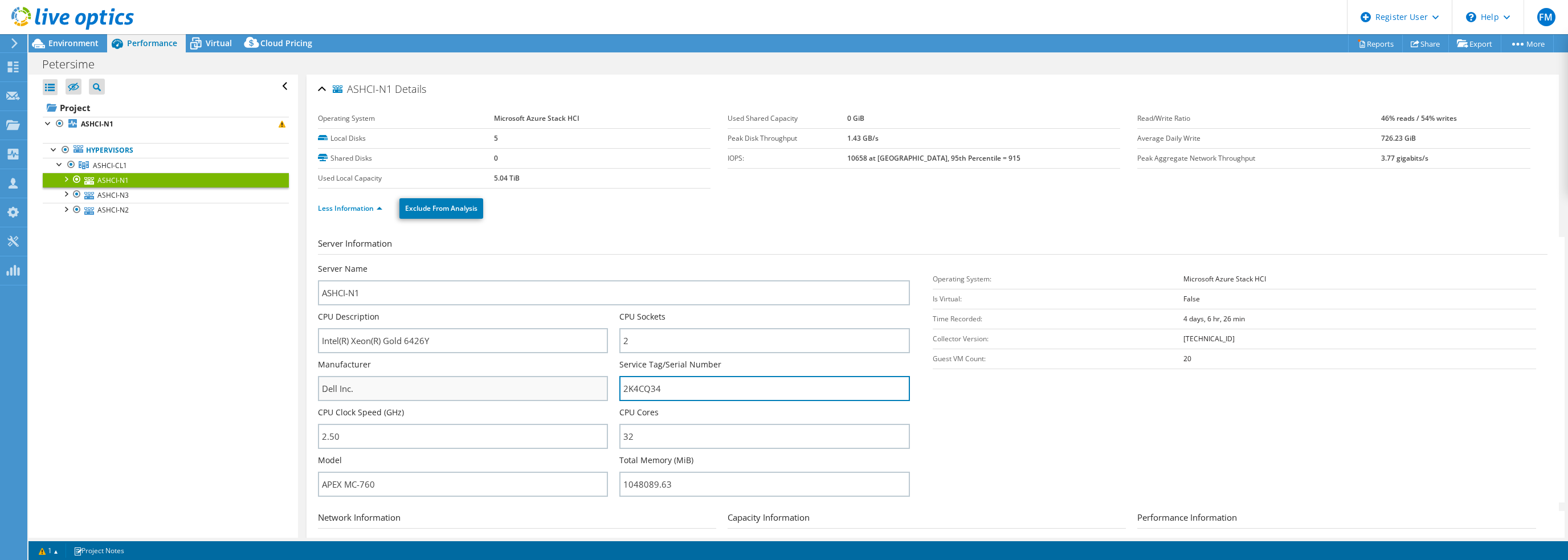
drag, startPoint x: 669, startPoint y: 382, endPoint x: 581, endPoint y: 378, distance: 88.1
click at [581, 263] on div "Server Name ASHCI-N1 CPU Description Intel(R) Xeon(R) Gold 6426Y CPU Sockets 2 …" at bounding box center [619, 263] width 604 height 0
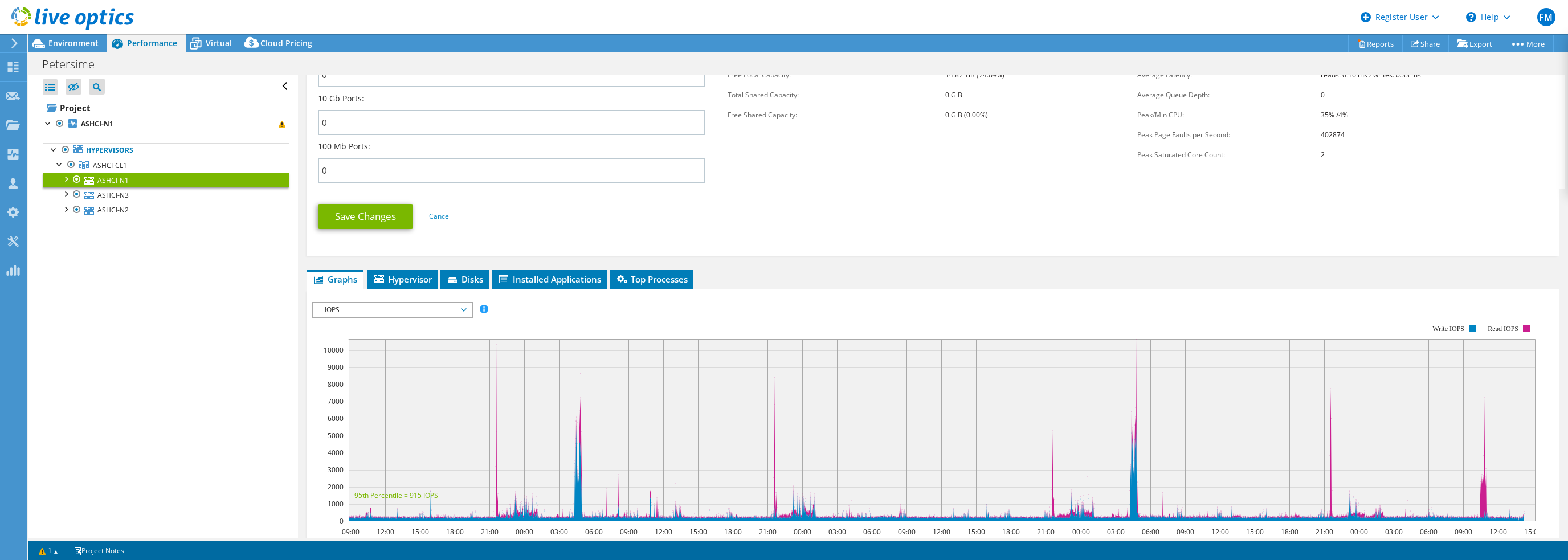
scroll to position [513, 0]
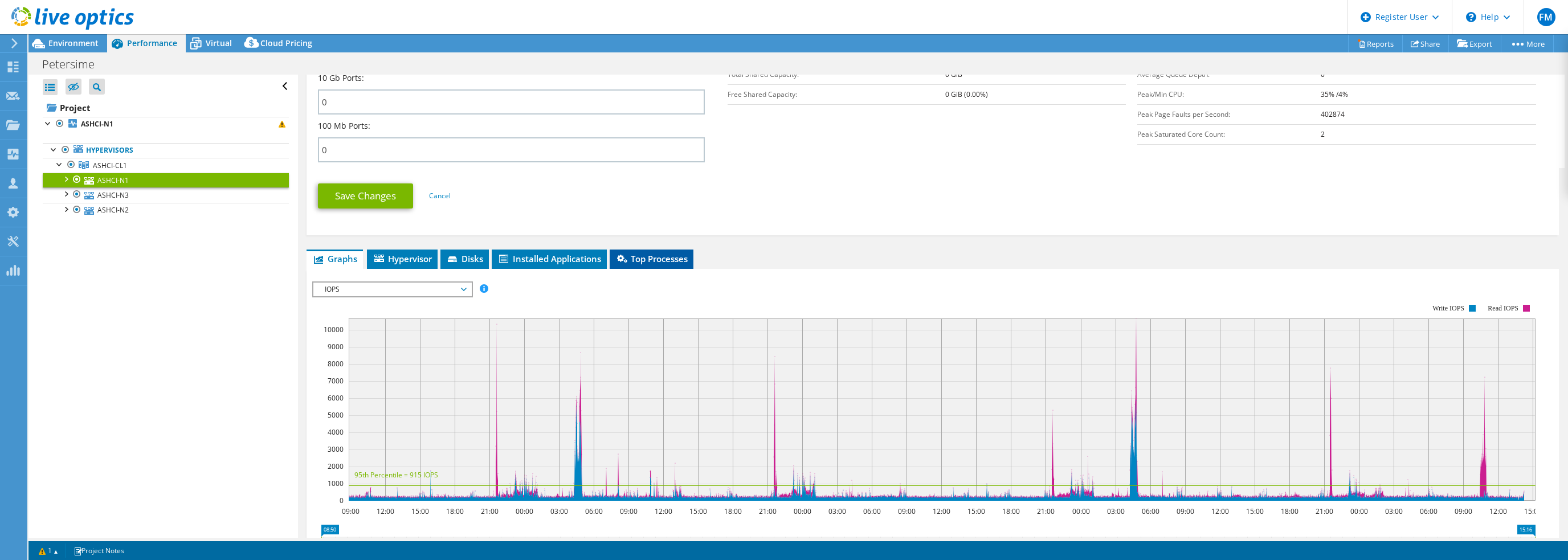
click at [634, 253] on span "Top Processes" at bounding box center [651, 258] width 72 height 12
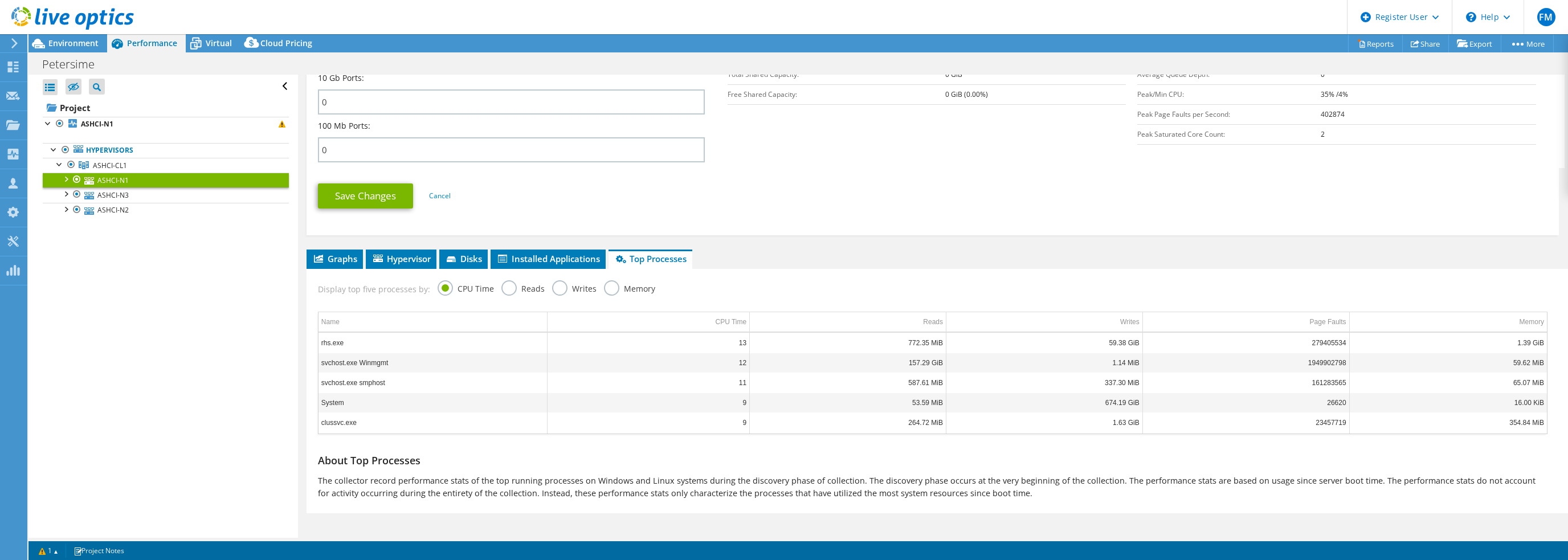
click at [617, 280] on label "Memory" at bounding box center [629, 287] width 51 height 14
click at [0, 0] on input "Memory" at bounding box center [0, 0] width 0 height 0
click at [1108, 313] on td "Writes" at bounding box center [1053, 322] width 191 height 20
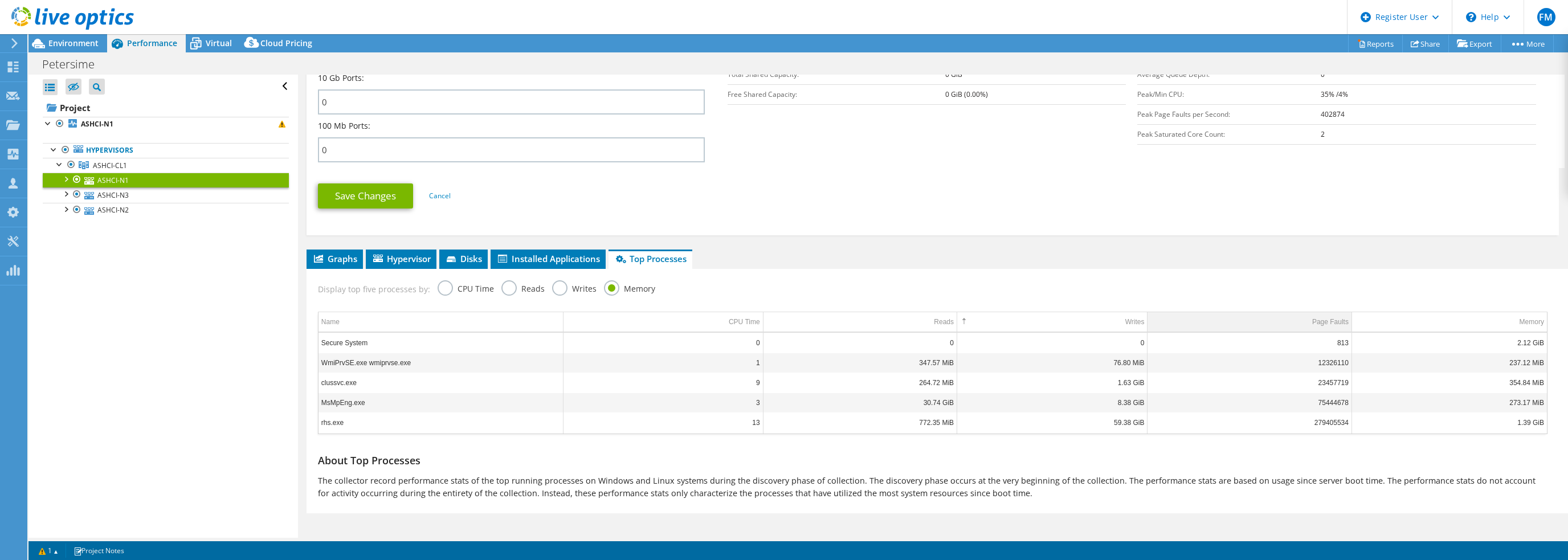
click at [1272, 313] on td "Page Faults" at bounding box center [1250, 322] width 205 height 20
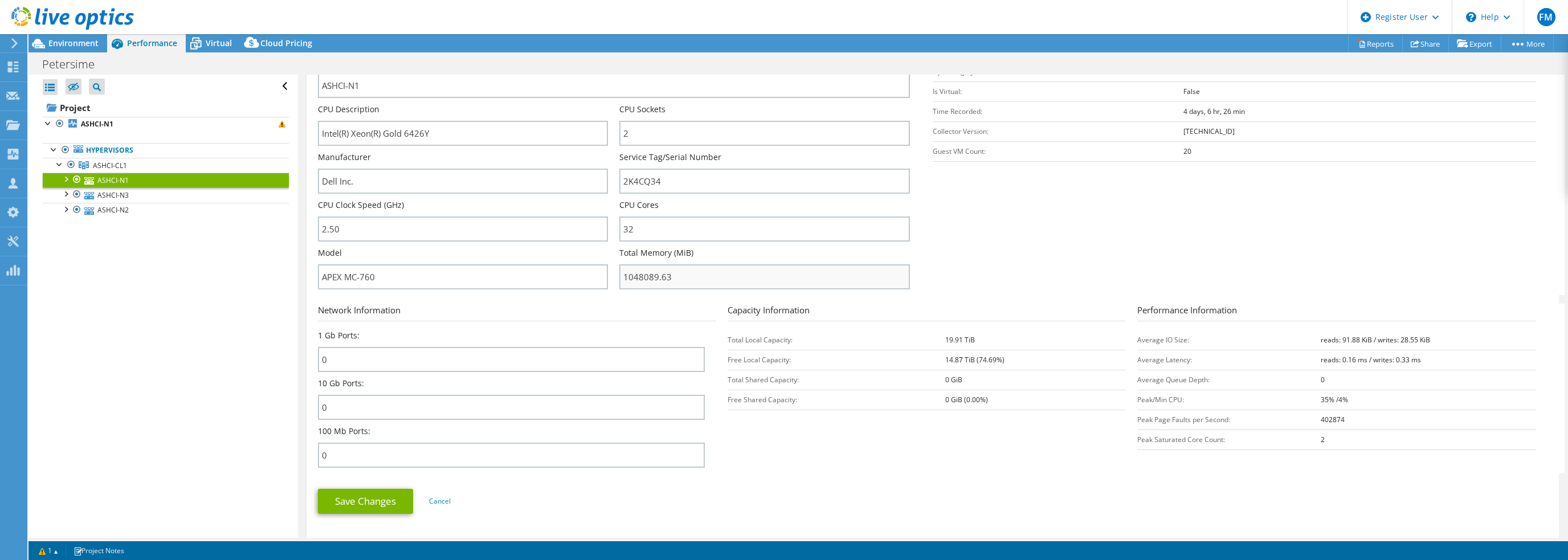
scroll to position [125, 0]
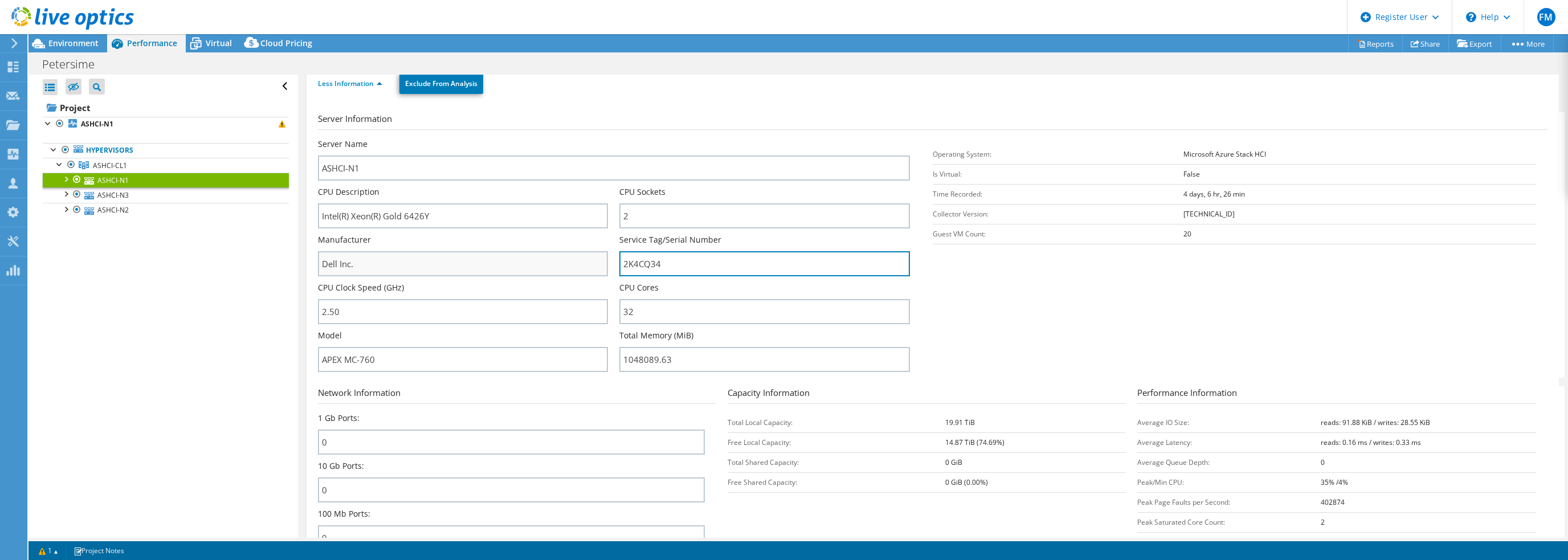
drag, startPoint x: 668, startPoint y: 263, endPoint x: 591, endPoint y: 255, distance: 77.4
click at [591, 139] on div "Server Name ASHCI-N1 CPU Description Intel(R) Xeon(R) Gold 6426Y CPU Sockets 2 …" at bounding box center [619, 139] width 604 height 0
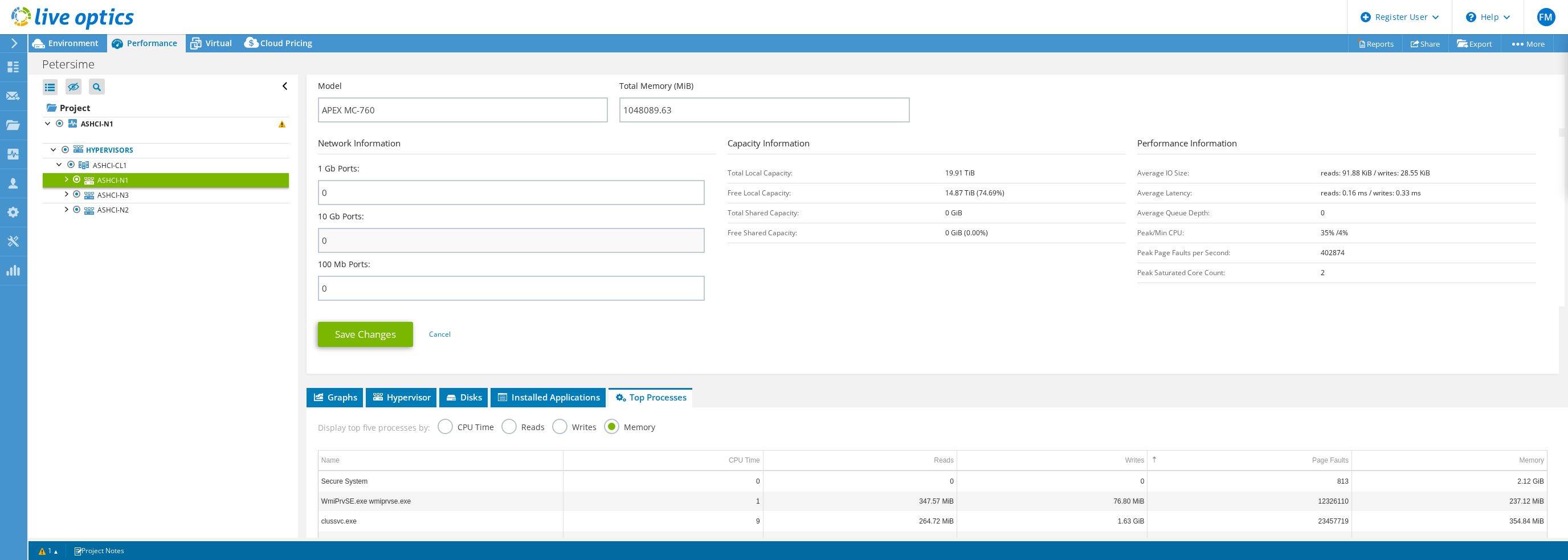
scroll to position [466, 0]
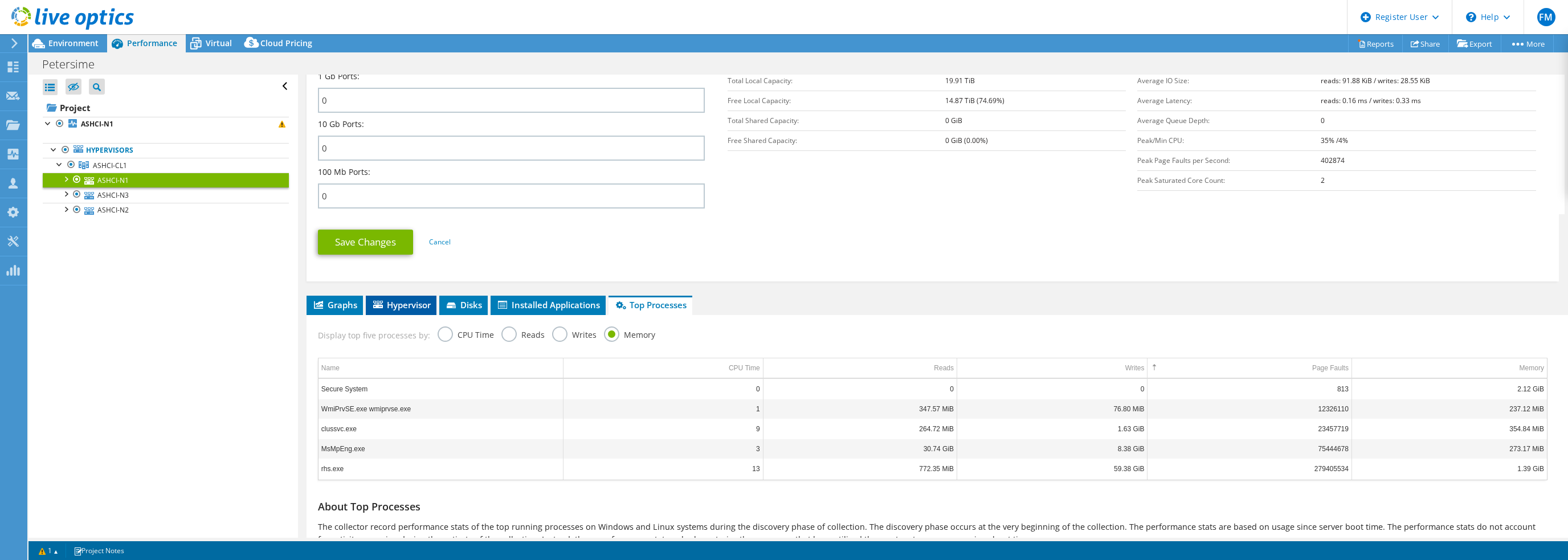
click at [389, 299] on span "Hypervisor" at bounding box center [401, 304] width 59 height 12
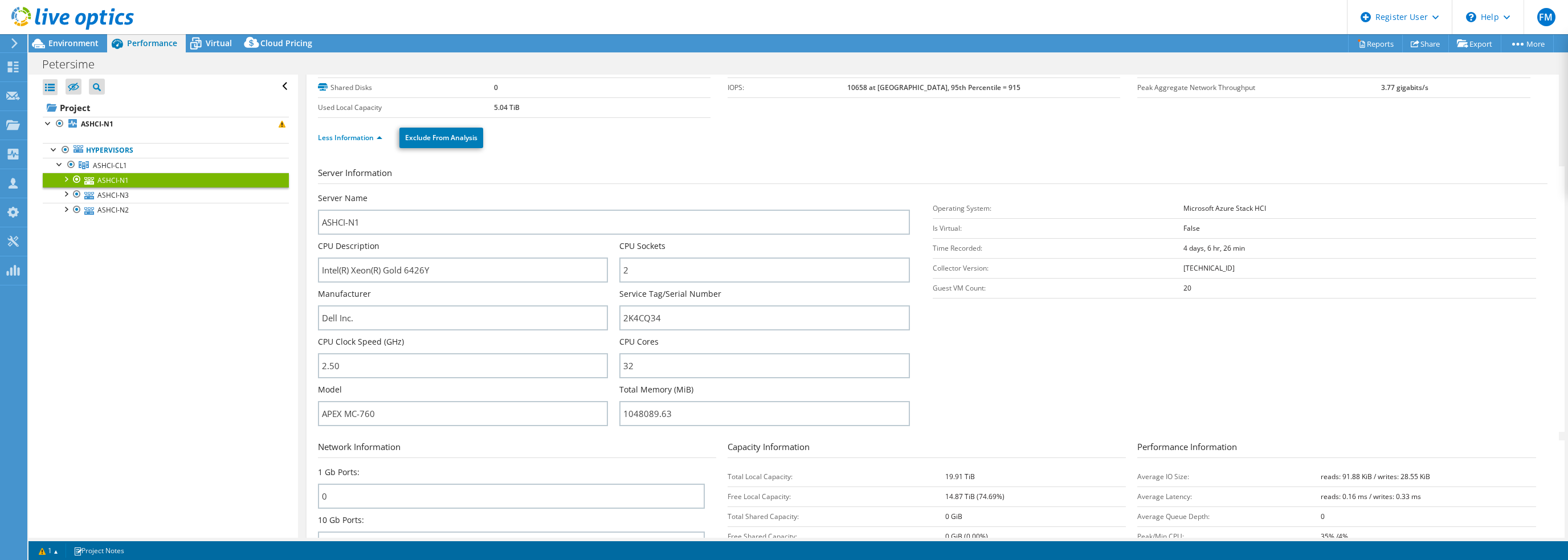
scroll to position [0, 0]
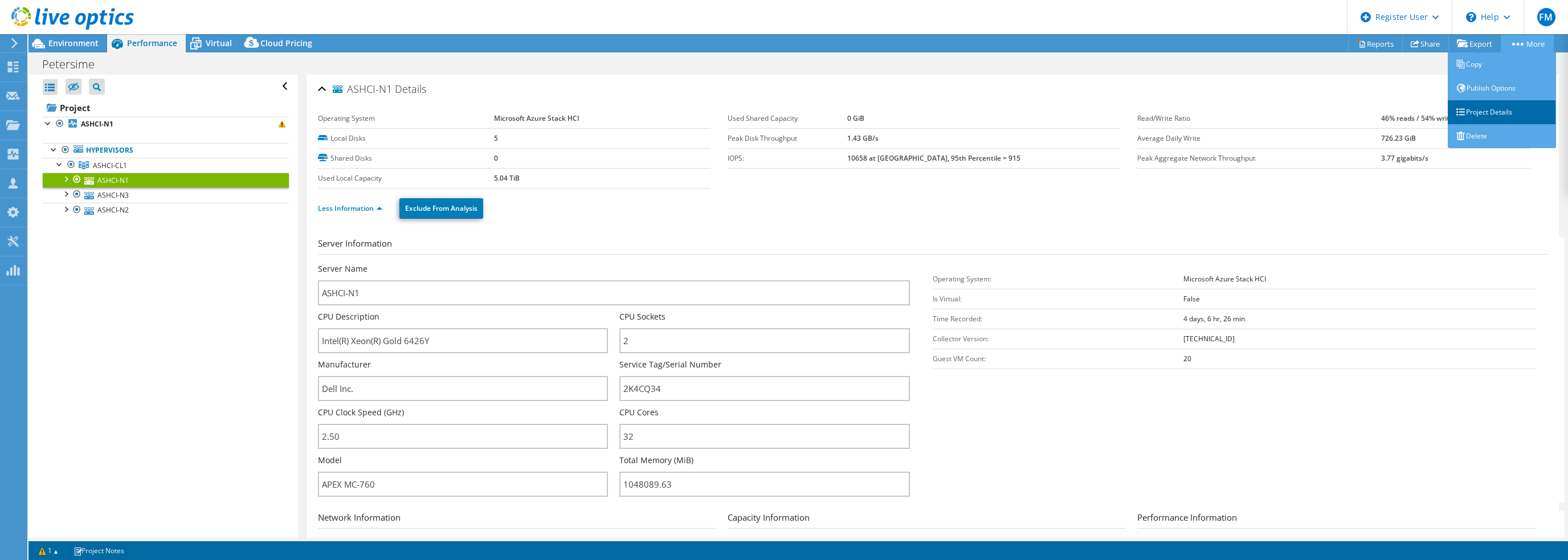
click at [1487, 115] on link "Project Details" at bounding box center [1502, 112] width 109 height 24
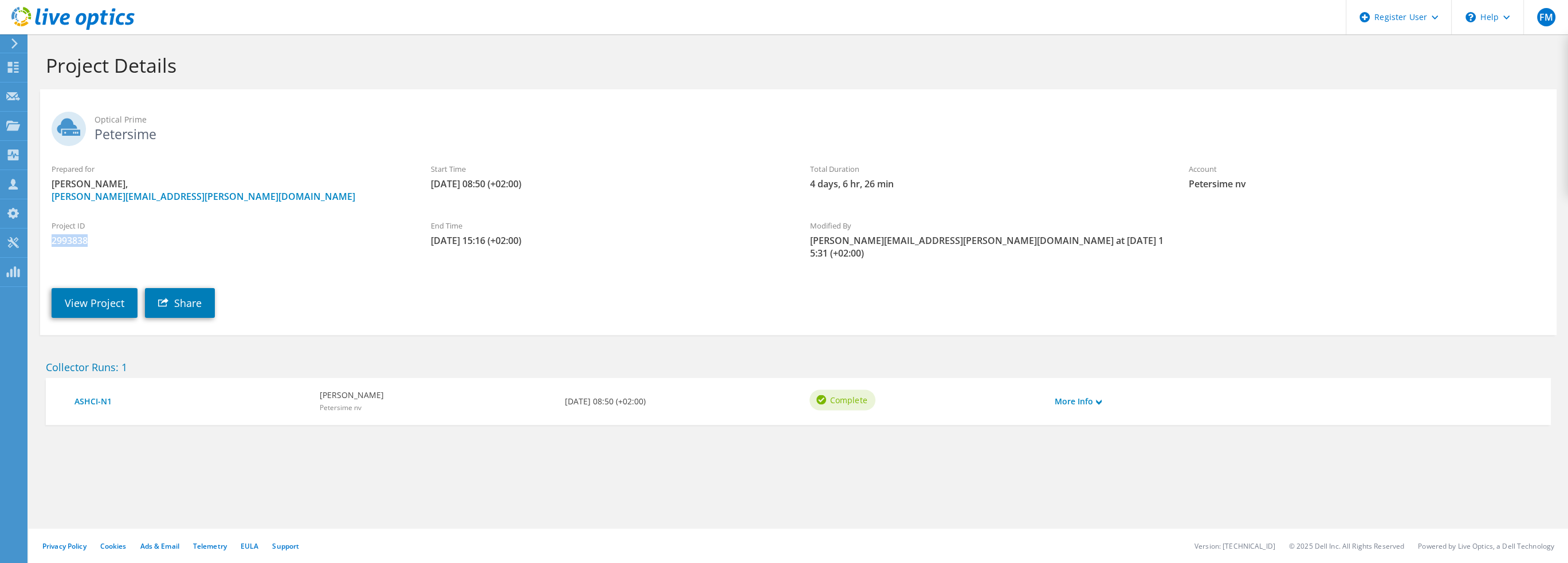
drag, startPoint x: 46, startPoint y: 239, endPoint x: 90, endPoint y: 241, distance: 44.0
click at [90, 241] on div "Project ID 2993838" at bounding box center [229, 233] width 380 height 38
copy span "2993838"
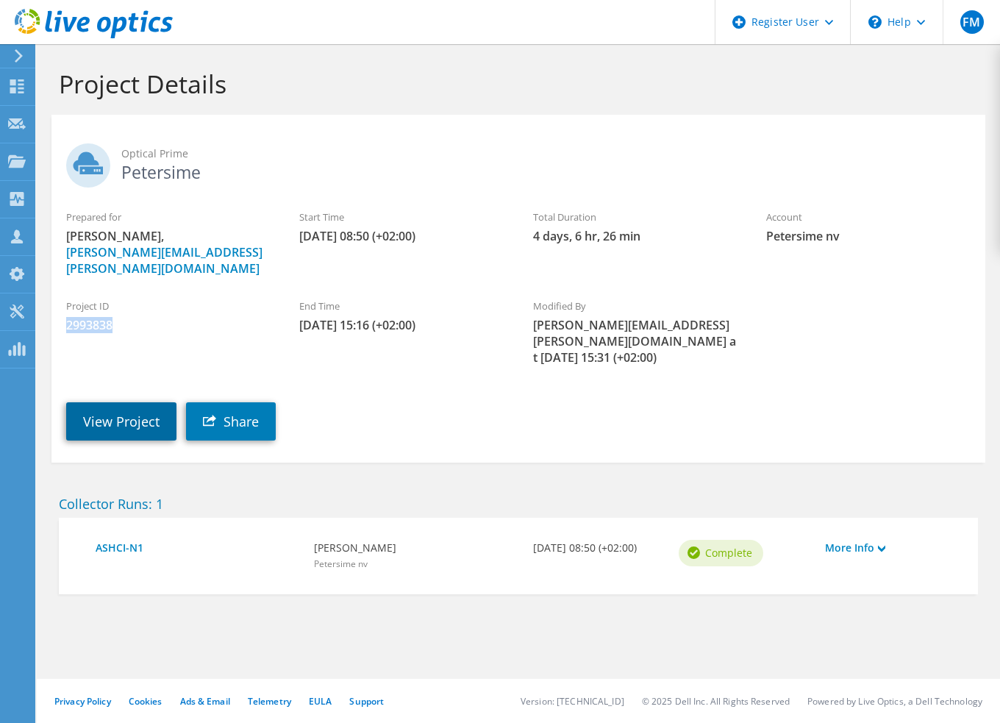
click at [129, 402] on link "View Project" at bounding box center [121, 421] width 110 height 38
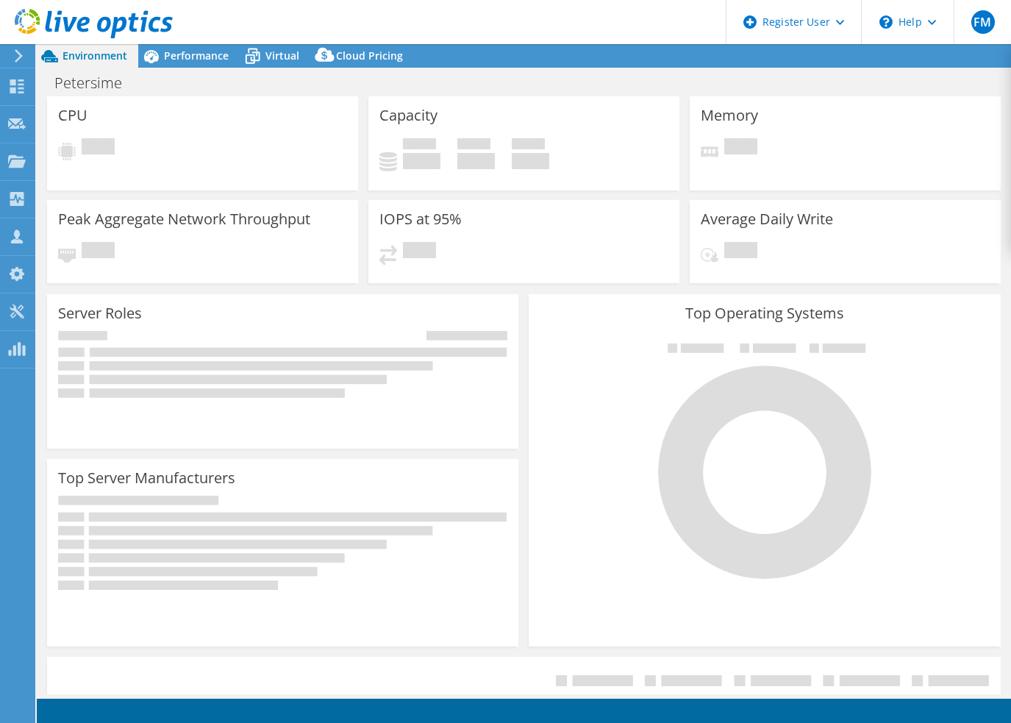
select select "USD"
select select "EULondon"
select select "EUR"
